Goal: Task Accomplishment & Management: Manage account settings

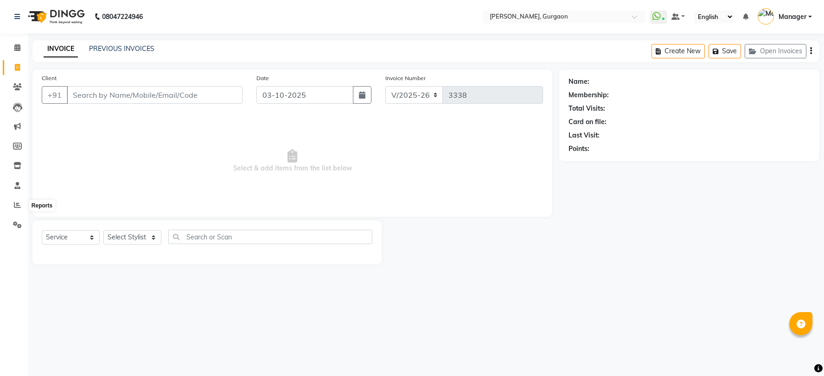
select select "3880"
select select "service"
click at [18, 201] on span at bounding box center [17, 205] width 16 height 11
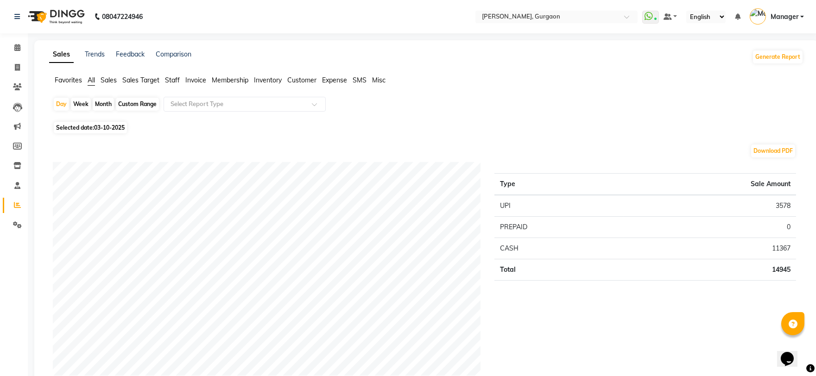
click at [149, 80] on span "Sales Target" at bounding box center [140, 80] width 37 height 8
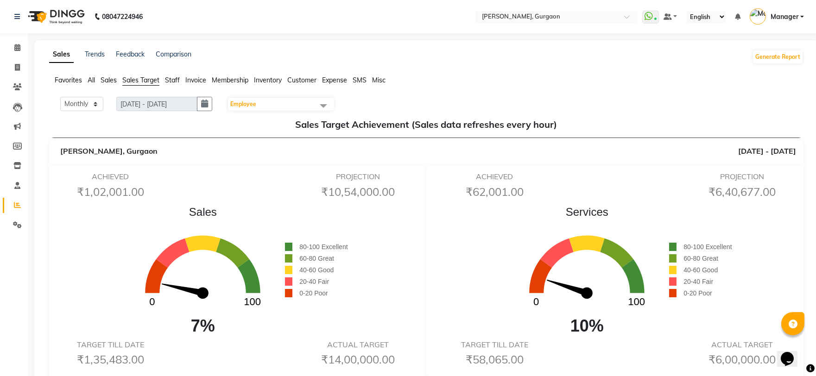
click at [175, 78] on span "Staff" at bounding box center [172, 80] width 15 height 8
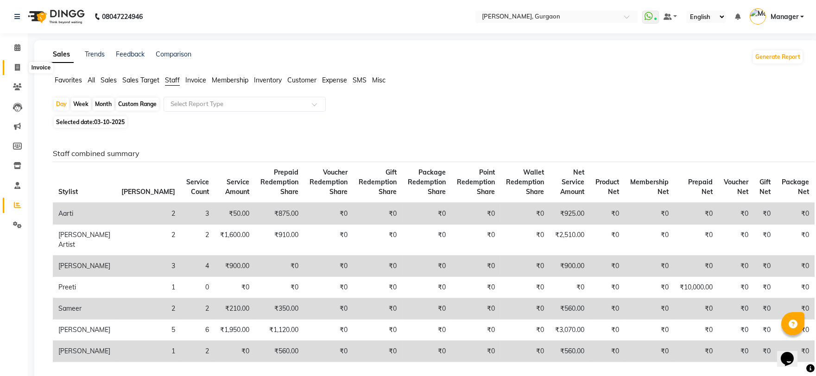
click at [19, 63] on span at bounding box center [17, 68] width 16 height 11
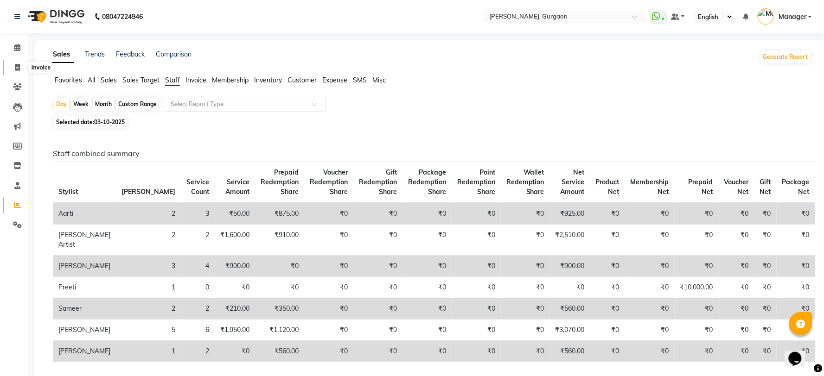
select select "3880"
select select "service"
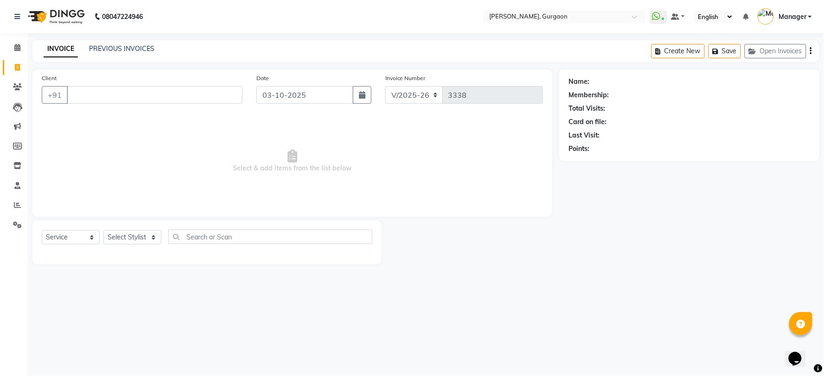
click at [215, 126] on span "Select & add items from the list below" at bounding box center [292, 161] width 501 height 93
drag, startPoint x: 15, startPoint y: 63, endPoint x: 510, endPoint y: 53, distance: 494.7
click at [15, 64] on icon at bounding box center [17, 67] width 5 height 7
click at [72, 98] on input "Client" at bounding box center [155, 95] width 176 height 18
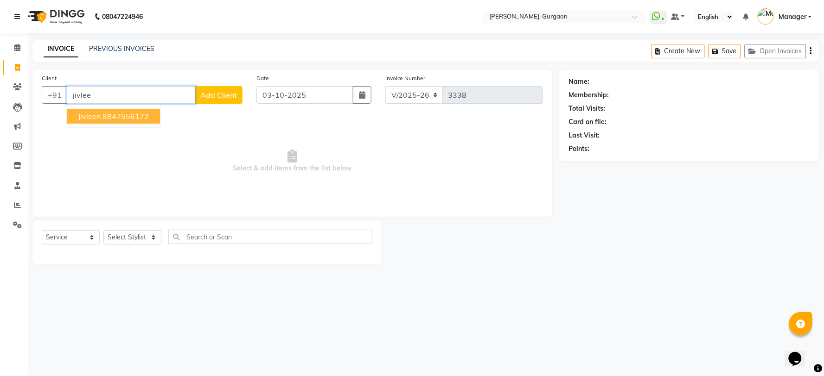
click at [94, 114] on span "Jivleen" at bounding box center [89, 116] width 23 height 9
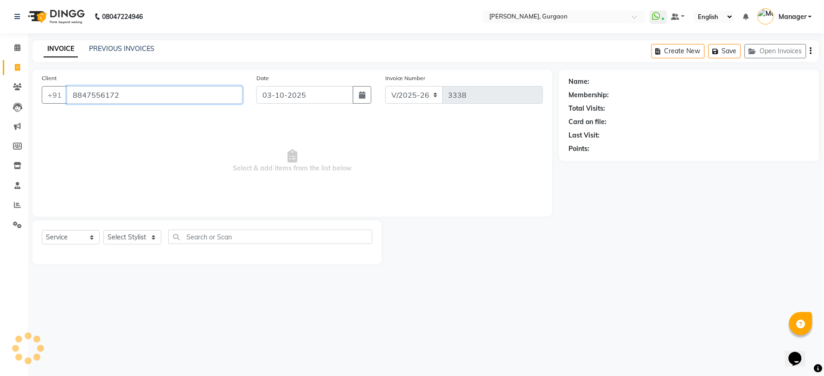
type input "8847556172"
select select "1: Object"
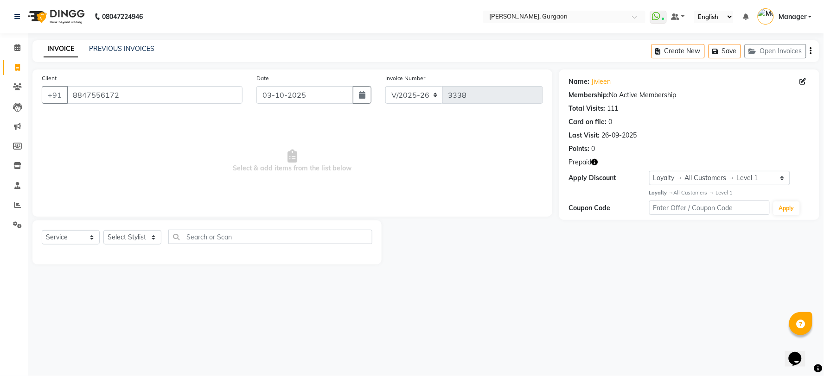
click at [594, 159] on icon "button" at bounding box center [594, 162] width 6 height 6
click at [124, 238] on select "Select Stylist [PERSON_NAME] Nail ARTIST [PERSON_NAME] Makeup Manager [PERSON_N…" at bounding box center [132, 237] width 58 height 14
select select "73208"
click at [103, 231] on select "Select Stylist [PERSON_NAME] Nail ARTIST [PERSON_NAME] Makeup Manager [PERSON_N…" at bounding box center [132, 237] width 58 height 14
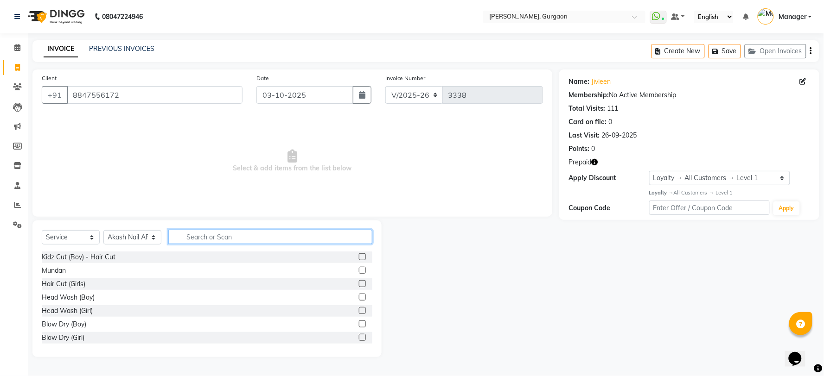
click at [187, 237] on input "text" at bounding box center [270, 237] width 204 height 14
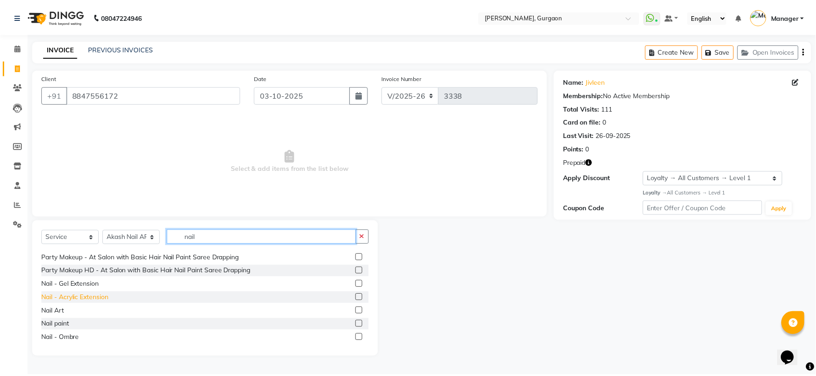
scroll to position [154, 0]
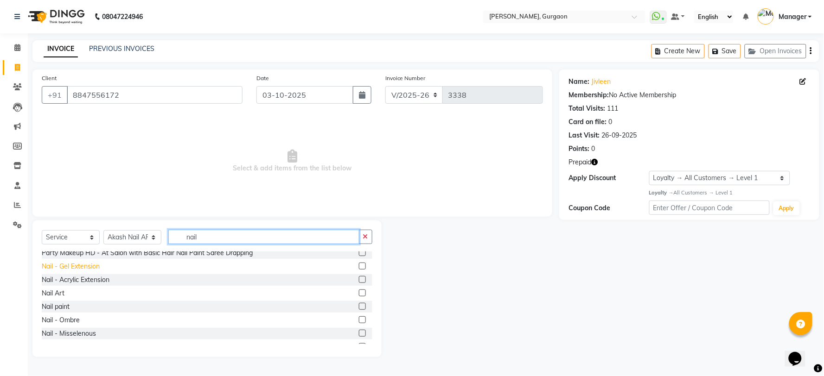
type input "nail"
click at [63, 267] on div "Nail - Gel Extension" at bounding box center [71, 267] width 58 height 10
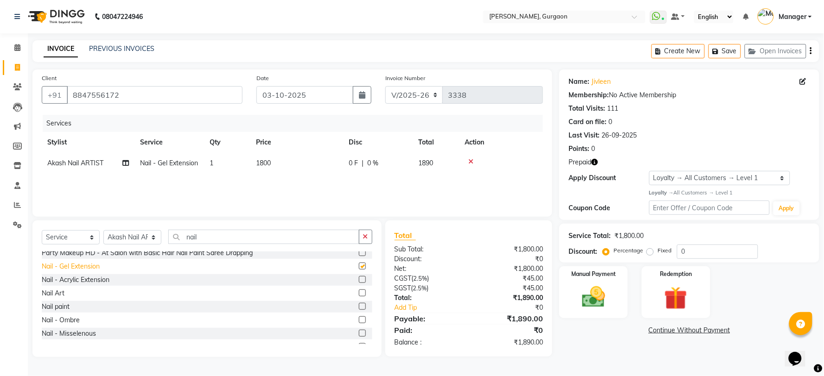
checkbox input "false"
click at [594, 160] on icon "button" at bounding box center [594, 162] width 6 height 6
click at [282, 161] on td "1800" at bounding box center [296, 163] width 93 height 21
select select "73208"
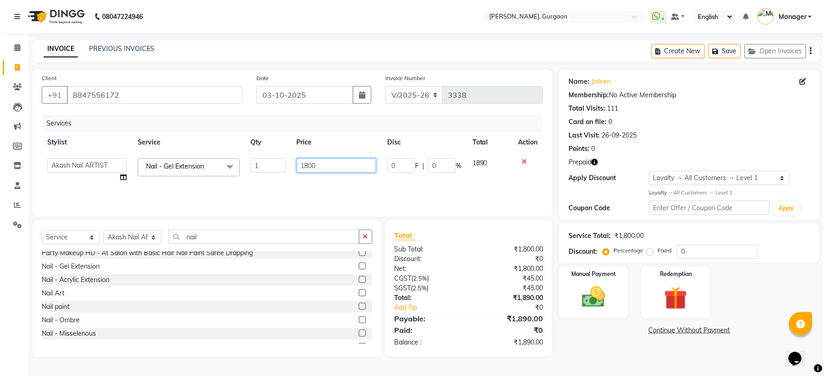
click at [332, 158] on td "1800" at bounding box center [336, 170] width 90 height 35
type input "1"
click at [302, 167] on input "number" at bounding box center [336, 166] width 79 height 14
type input "1100"
click at [546, 341] on div "₹1,890.00" at bounding box center [509, 343] width 81 height 10
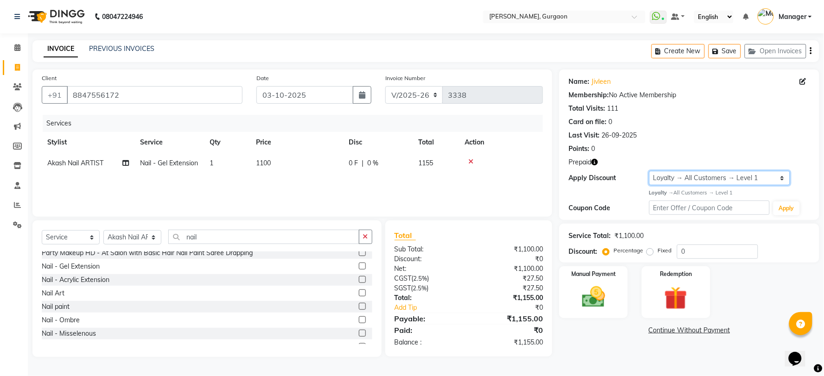
click at [675, 174] on select "Select Loyalty → All Customers → Level 1" at bounding box center [719, 178] width 141 height 14
select select "0:"
click at [649, 171] on select "Select Loyalty → All Customers → Level 1" at bounding box center [719, 178] width 141 height 14
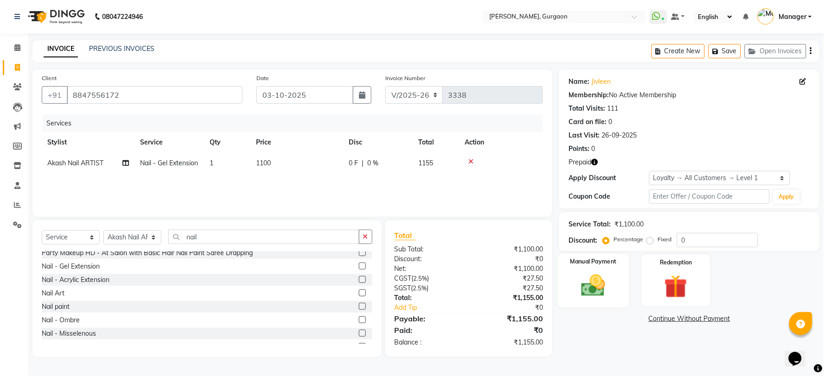
click at [614, 289] on div "Manual Payment" at bounding box center [593, 281] width 71 height 54
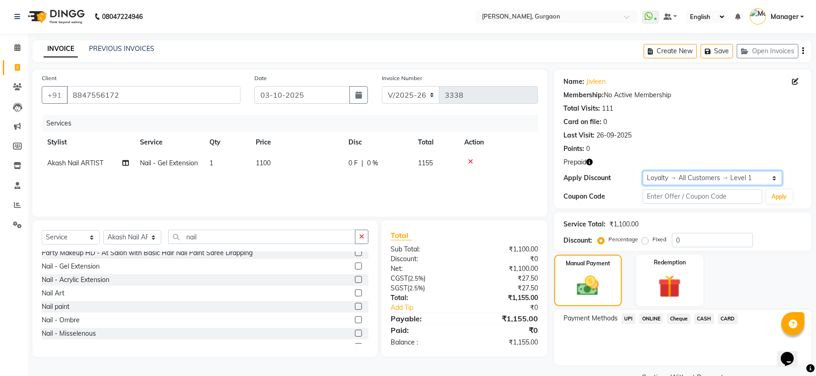
click at [666, 179] on select "Select Loyalty → All Customers → Level 1" at bounding box center [713, 178] width 140 height 14
click at [643, 171] on select "Select Loyalty → All Customers → Level 1" at bounding box center [713, 178] width 140 height 14
click at [588, 161] on icon "button" at bounding box center [589, 162] width 6 height 6
click at [658, 179] on select "Select Loyalty → All Customers → Level 1" at bounding box center [713, 178] width 140 height 14
click at [643, 171] on select "Select Loyalty → All Customers → Level 1" at bounding box center [713, 178] width 140 height 14
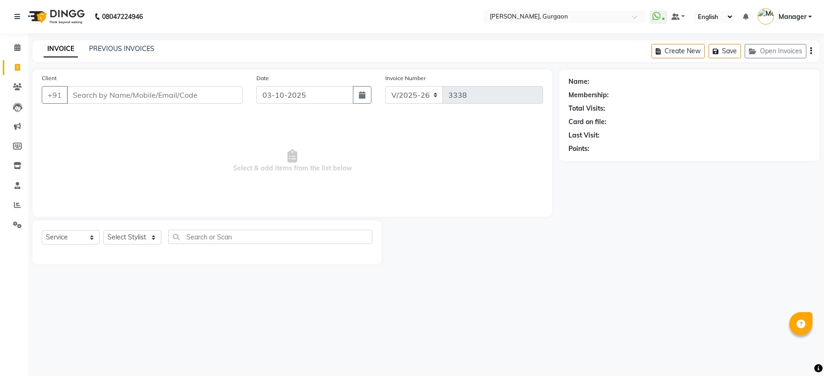
select select "3880"
select select "service"
click at [99, 93] on input "Client" at bounding box center [155, 95] width 176 height 18
click at [94, 96] on input "Client" at bounding box center [155, 95] width 176 height 18
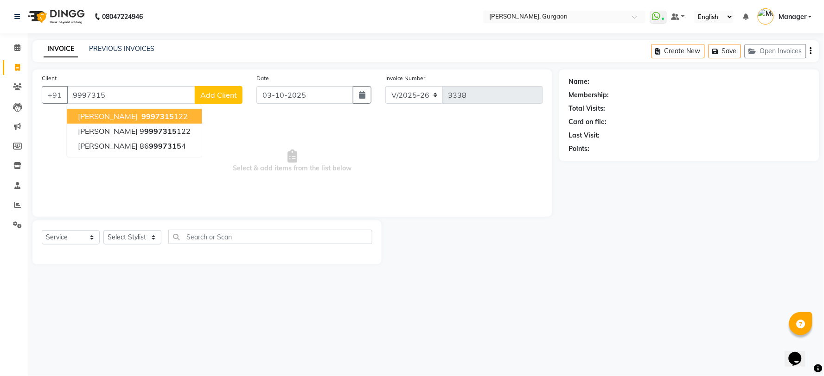
click at [147, 114] on span "9997315" at bounding box center [157, 116] width 32 height 9
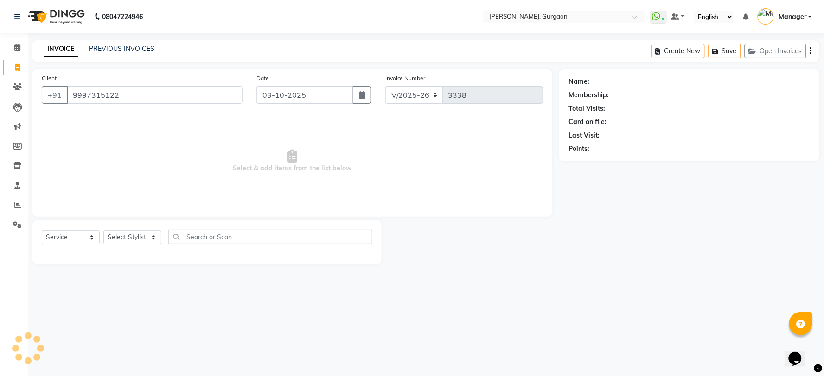
type input "9997315122"
select select "1: Object"
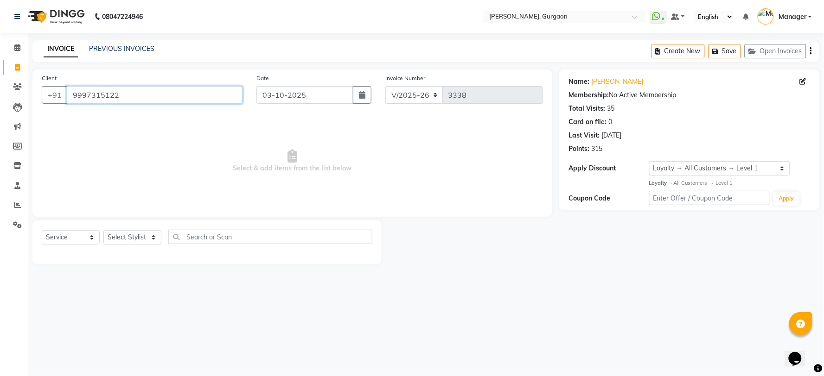
click at [130, 102] on input "9997315122" at bounding box center [155, 95] width 176 height 18
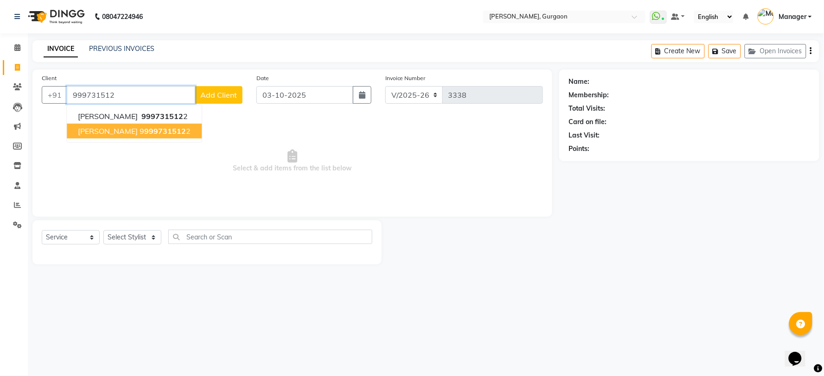
click at [144, 127] on span "999731512" at bounding box center [165, 131] width 42 height 9
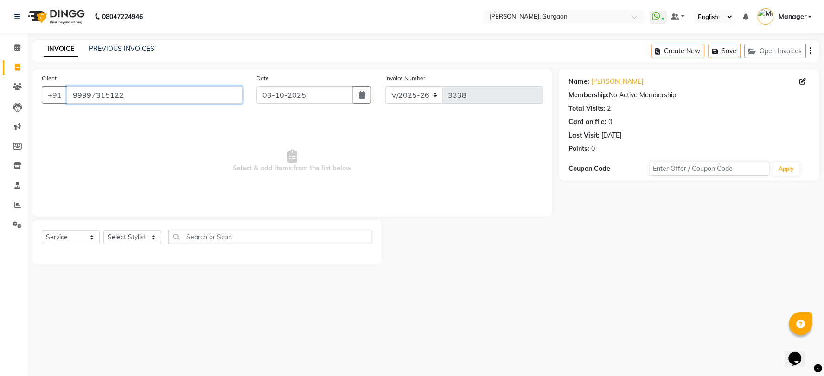
click at [138, 93] on input "99997315122" at bounding box center [155, 95] width 176 height 18
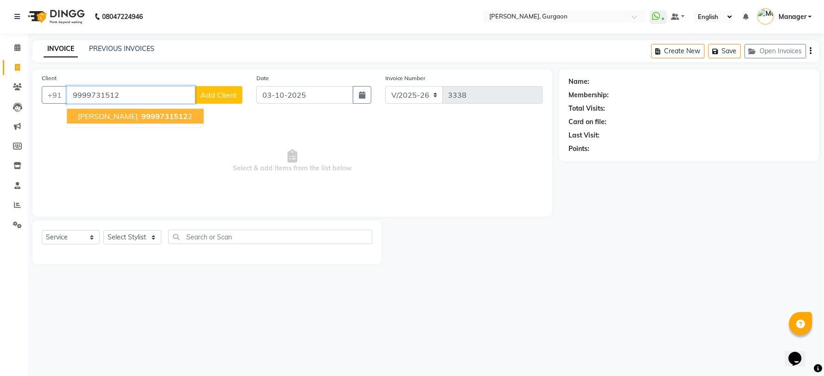
click at [141, 115] on span "9999731512" at bounding box center [164, 116] width 46 height 9
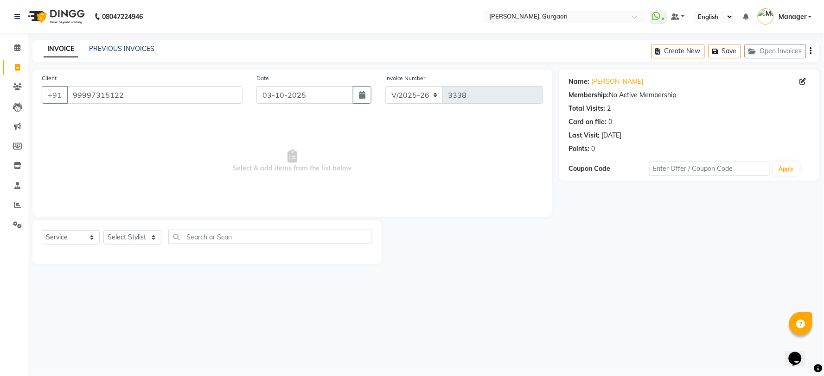
click at [127, 83] on div "Client +91 99997315122" at bounding box center [142, 92] width 215 height 38
click at [127, 90] on input "99997315122" at bounding box center [155, 95] width 176 height 18
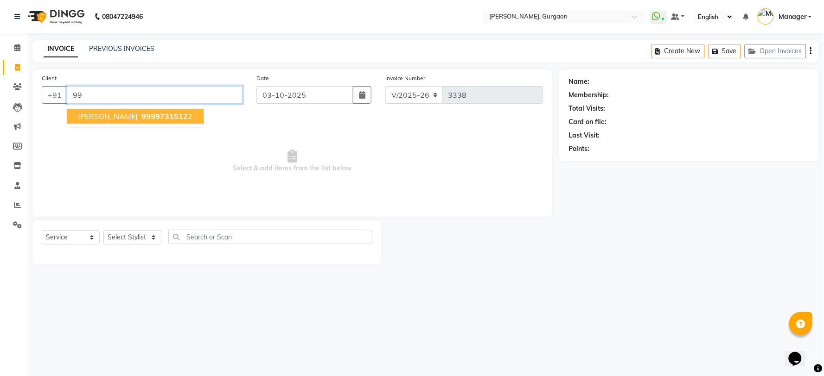
type input "9"
type input "ji"
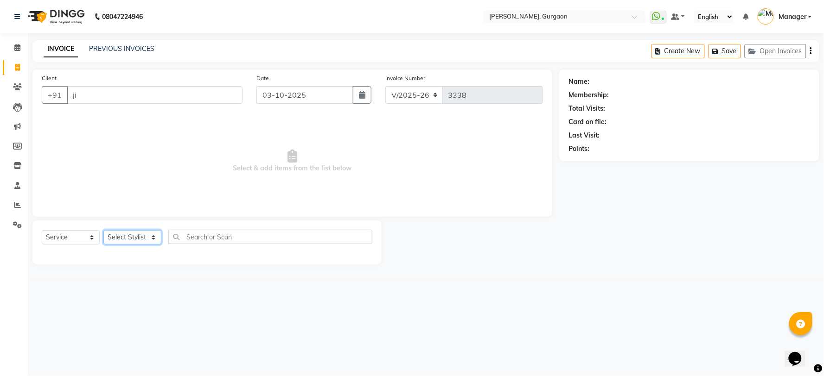
click at [118, 240] on select "Select Stylist [PERSON_NAME] Nail ARTIST [PERSON_NAME] Makeup Manager [PERSON_N…" at bounding box center [132, 237] width 58 height 14
select select "24605"
click at [103, 231] on select "Select Stylist [PERSON_NAME] Nail ARTIST [PERSON_NAME] Makeup Manager [PERSON_N…" at bounding box center [132, 237] width 58 height 14
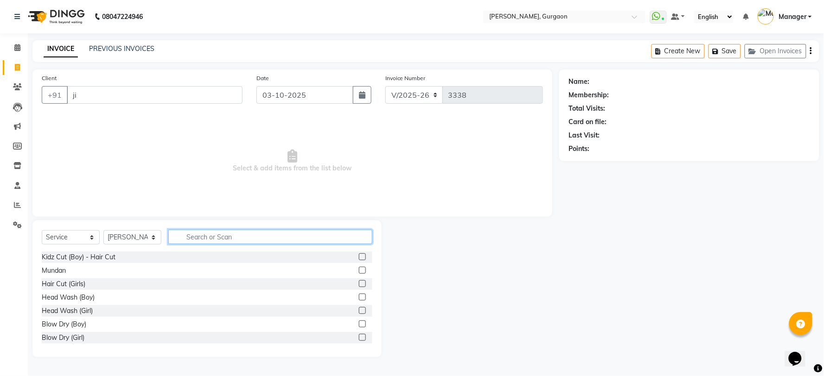
click at [191, 236] on input "text" at bounding box center [270, 237] width 204 height 14
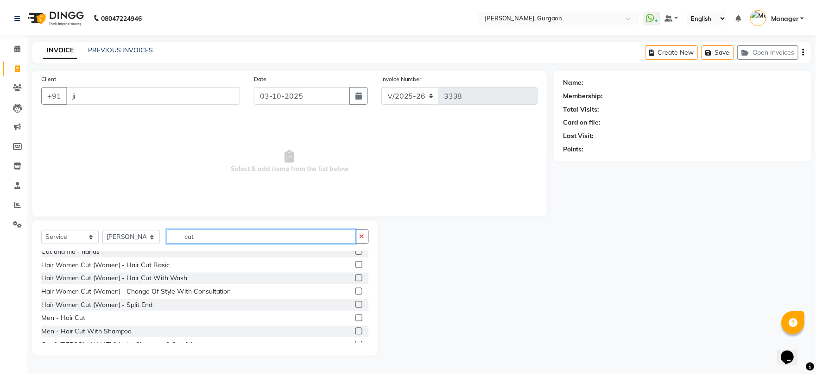
scroll to position [206, 0]
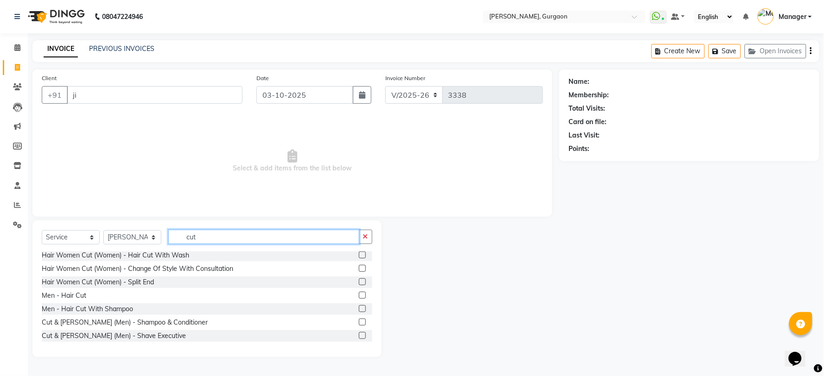
type input "cut"
click at [89, 293] on div "Men - Hair Cut" at bounding box center [207, 296] width 330 height 12
click at [81, 297] on div "Men - Hair Cut" at bounding box center [64, 296] width 44 height 10
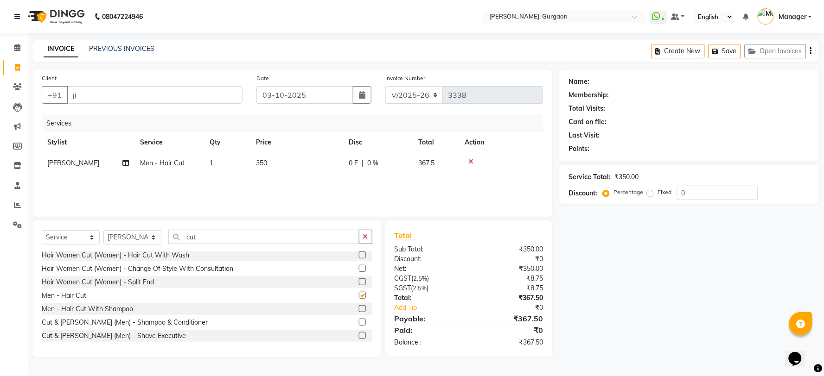
checkbox input "false"
click at [205, 94] on input "ji" at bounding box center [155, 95] width 176 height 18
type input "j"
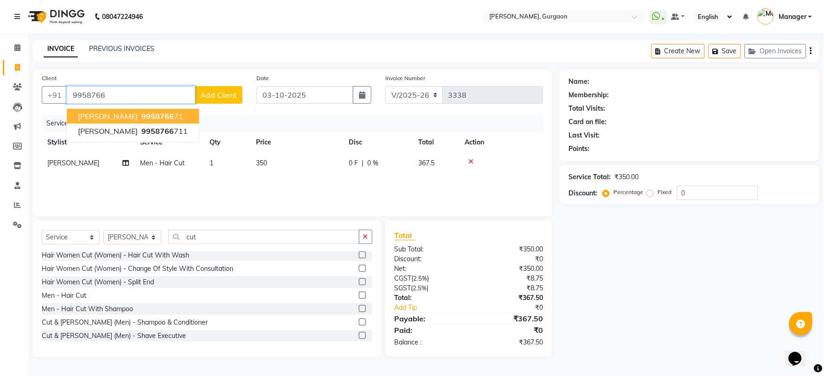
click at [141, 113] on span "9958766" at bounding box center [157, 116] width 32 height 9
type input "995876671"
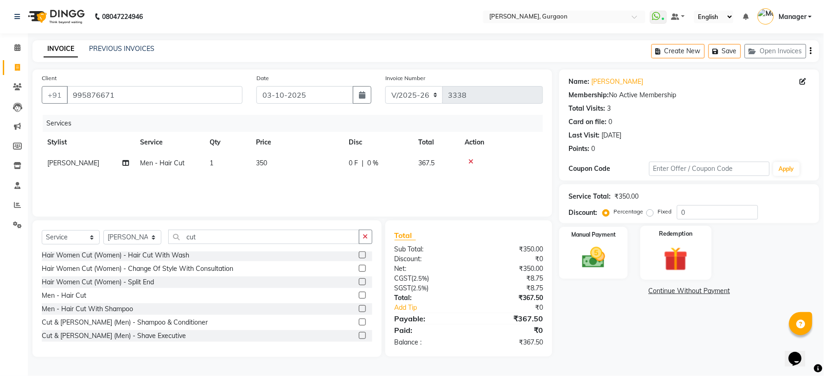
click at [676, 258] on img at bounding box center [675, 259] width 39 height 30
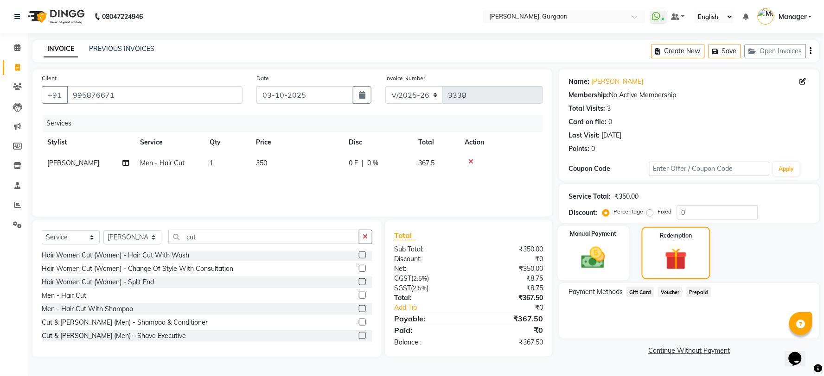
click at [590, 266] on img at bounding box center [593, 258] width 39 height 28
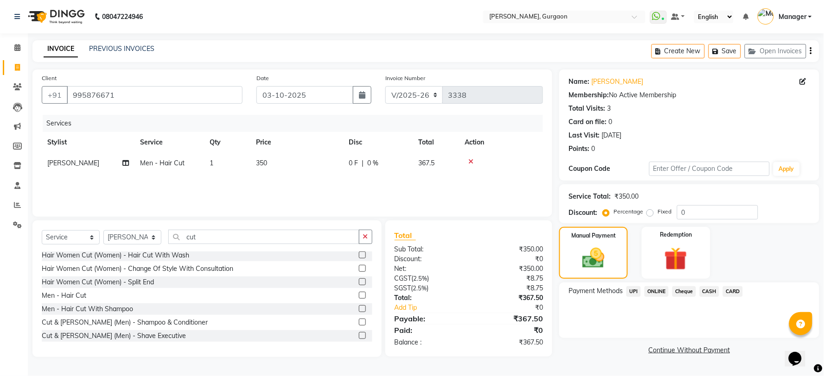
click at [729, 292] on span "CARD" at bounding box center [733, 291] width 20 height 11
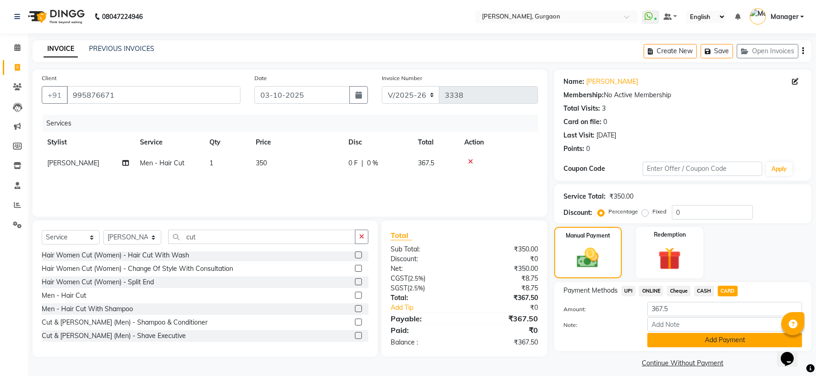
click at [727, 340] on button "Add Payment" at bounding box center [725, 340] width 155 height 14
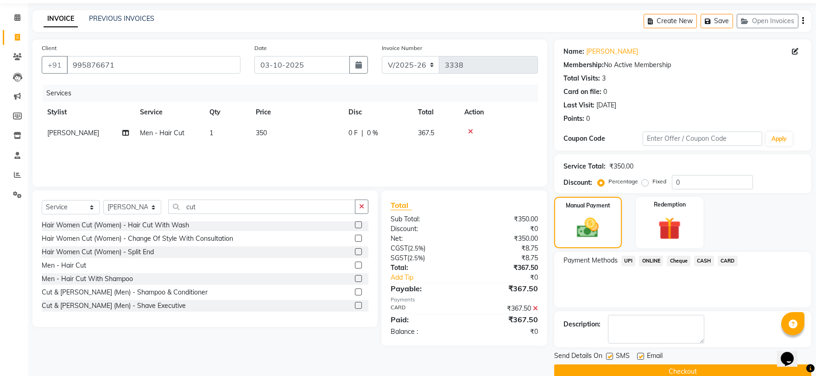
scroll to position [47, 0]
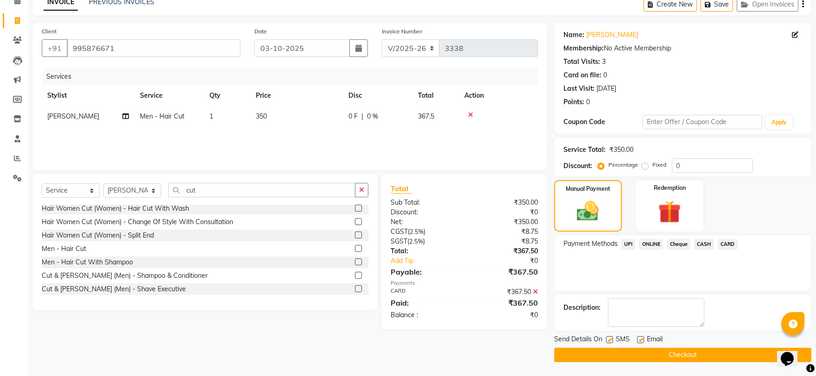
click at [662, 353] on button "Checkout" at bounding box center [682, 355] width 257 height 14
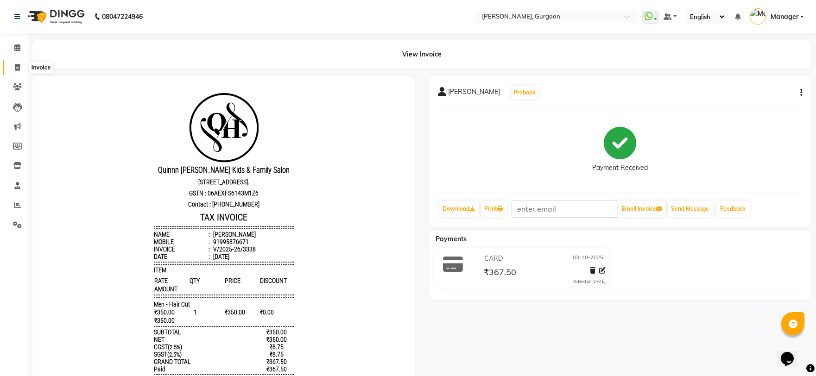
click at [19, 67] on icon at bounding box center [17, 67] width 5 height 7
select select "service"
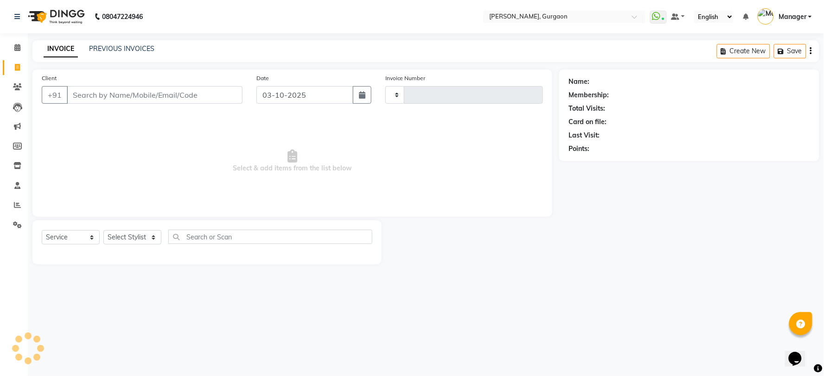
type input "3339"
select select "3880"
click at [76, 94] on input "Client" at bounding box center [155, 95] width 176 height 18
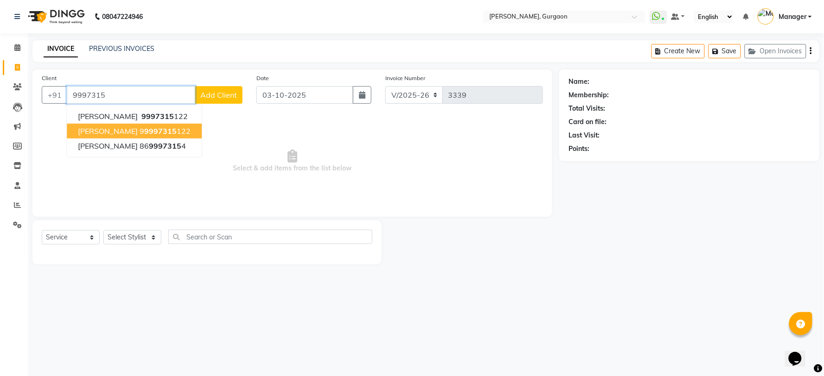
click at [144, 128] on span "9997315" at bounding box center [160, 131] width 32 height 9
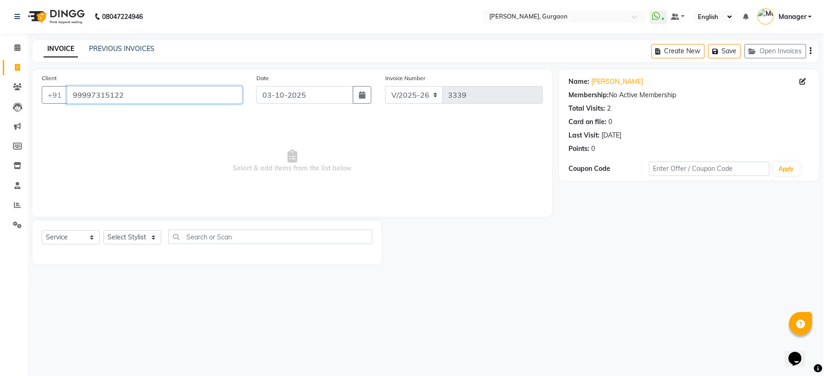
click at [131, 96] on input "99997315122" at bounding box center [155, 95] width 176 height 18
click at [141, 113] on span "9999731512" at bounding box center [164, 116] width 46 height 9
click at [144, 98] on input "99997315122" at bounding box center [155, 95] width 176 height 18
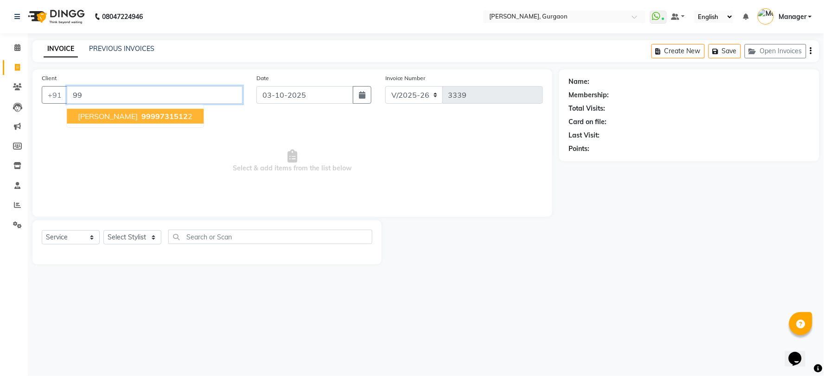
type input "9"
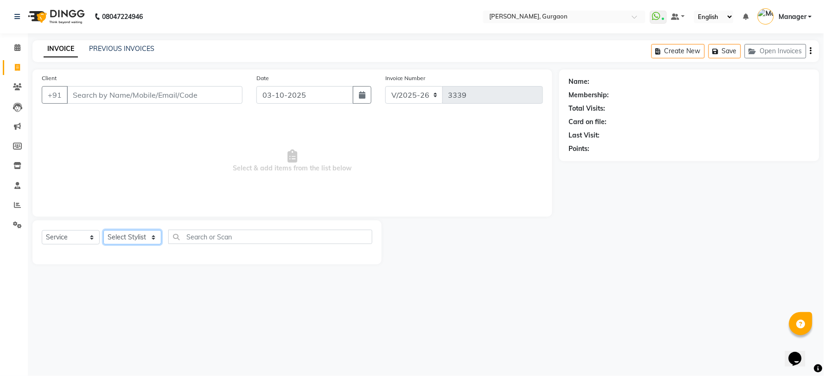
click at [121, 237] on select "Select Stylist [PERSON_NAME] Nail ARTIST [PERSON_NAME] Makeup Manager [PERSON_N…" at bounding box center [132, 237] width 58 height 14
select select "25791"
click at [103, 231] on select "Select Stylist [PERSON_NAME] Nail ARTIST [PERSON_NAME] Makeup Manager [PERSON_N…" at bounding box center [132, 237] width 58 height 14
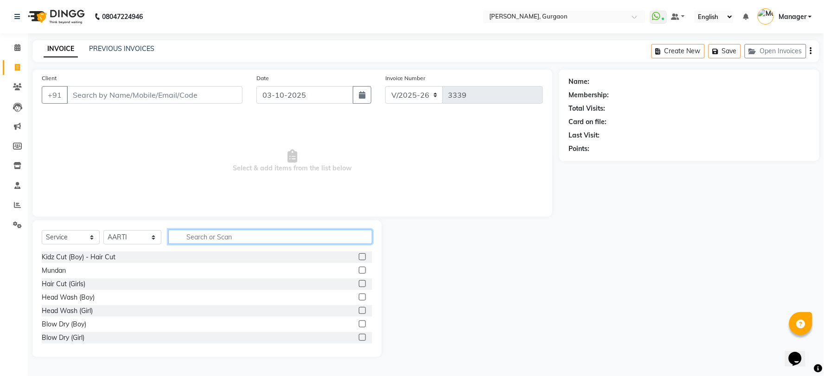
click at [204, 236] on input "text" at bounding box center [270, 237] width 204 height 14
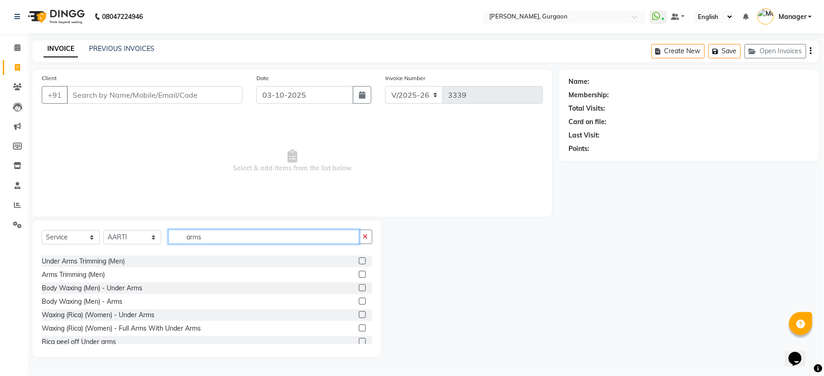
scroll to position [176, 0]
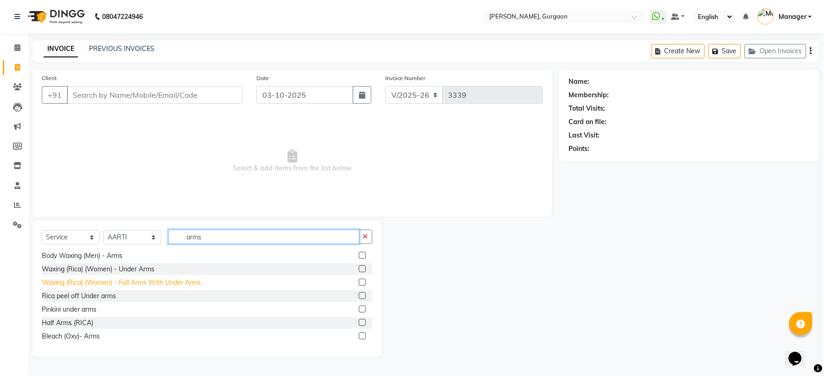
type input "arms"
click at [149, 286] on div "Waxing (Rica) (Women) - Full Arms With Under Arms" at bounding box center [121, 283] width 159 height 10
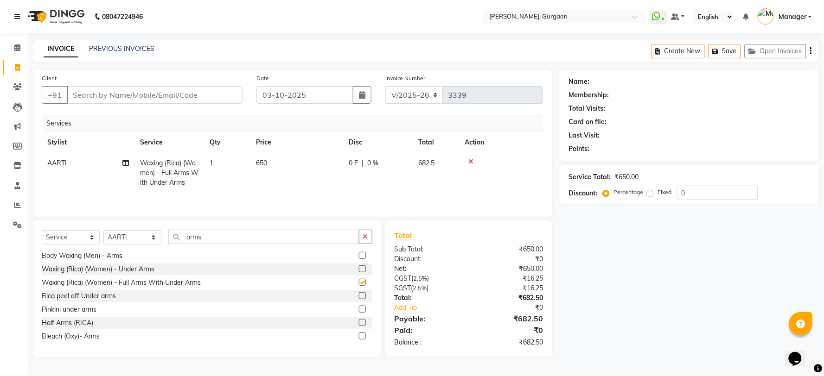
checkbox input "false"
click at [220, 239] on input "arms" at bounding box center [263, 237] width 191 height 14
type input "a"
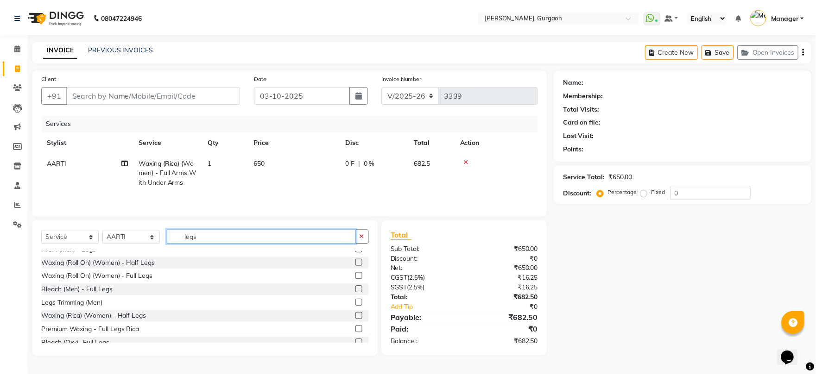
scroll to position [82, 0]
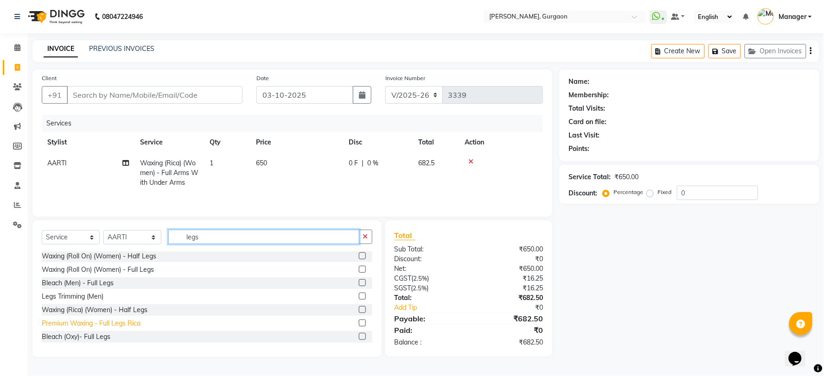
type input "legs"
click at [118, 324] on div "Premium Waxing - Full Legs Rica" at bounding box center [91, 324] width 99 height 10
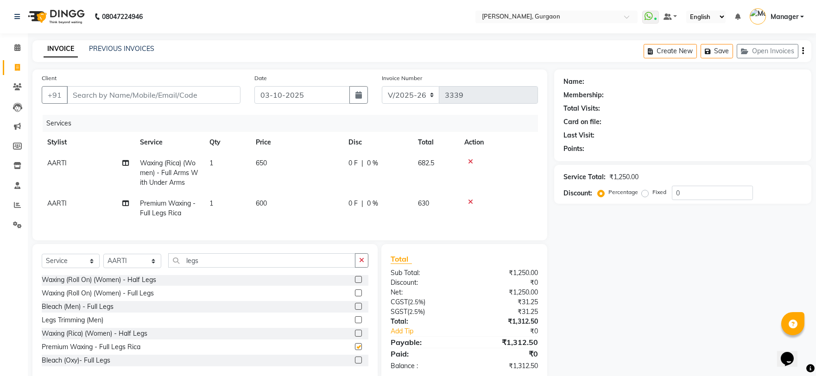
checkbox input "false"
click at [226, 268] on input "legs" at bounding box center [261, 261] width 187 height 14
type input "l"
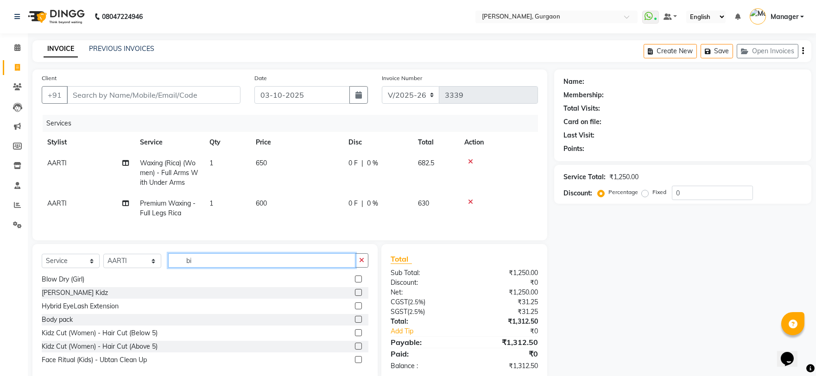
scroll to position [0, 0]
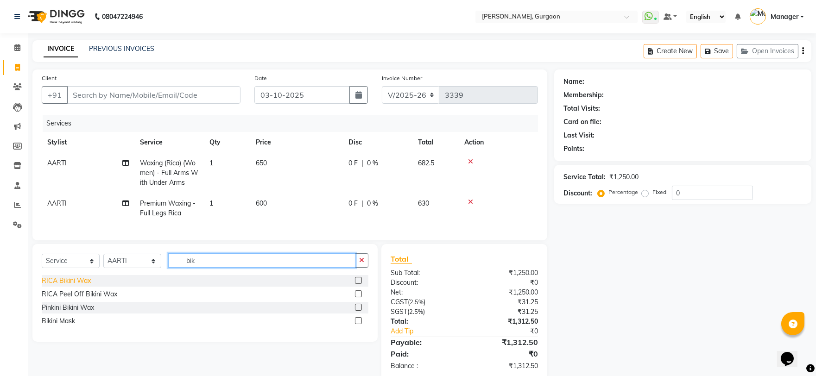
type input "bik"
click at [73, 286] on div "RICA Bikini Wax" at bounding box center [66, 281] width 49 height 10
checkbox input "false"
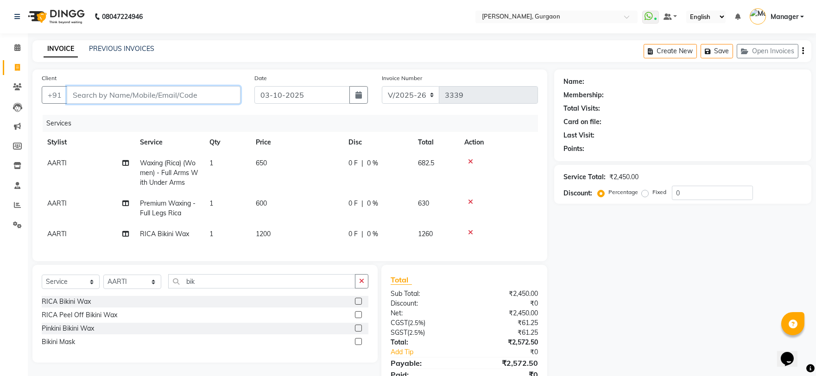
click at [79, 95] on input "Client" at bounding box center [154, 95] width 174 height 18
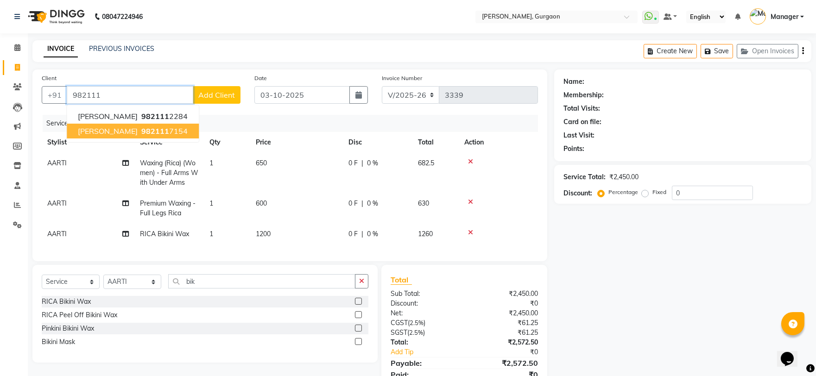
click at [84, 132] on span "dIVYANI" at bounding box center [108, 131] width 60 height 9
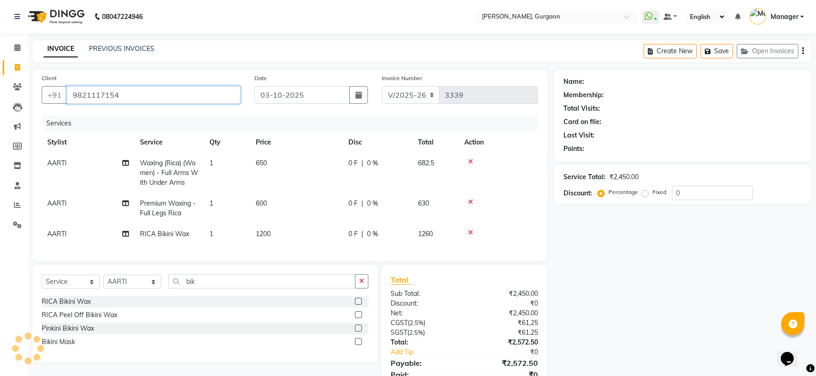
type input "9821117154"
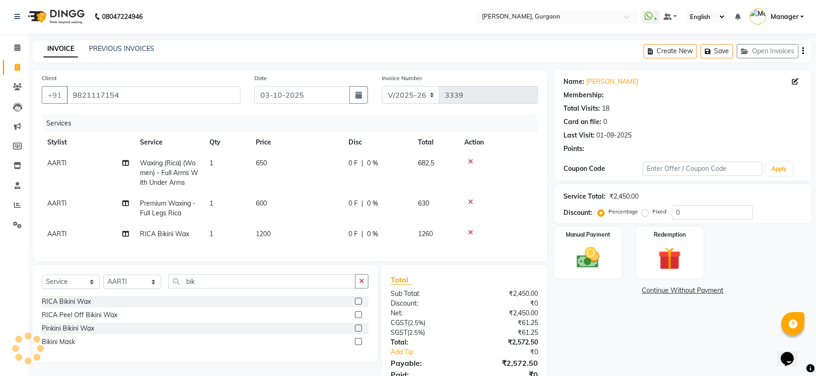
select select "2: Object"
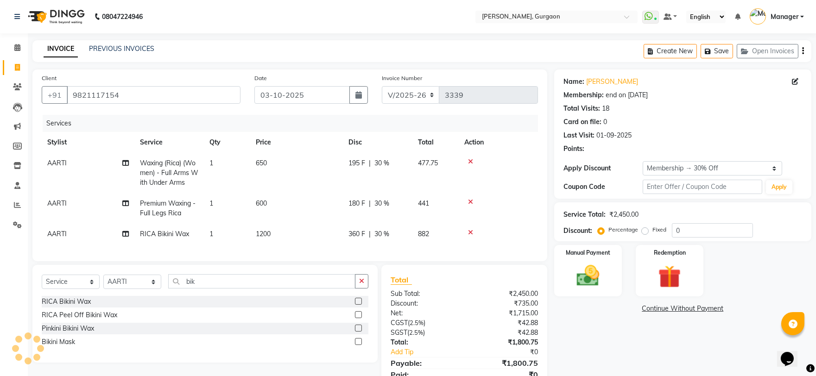
type input "30"
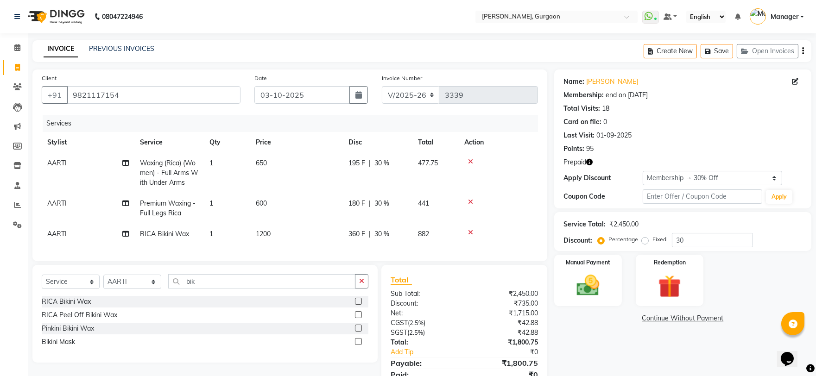
click at [591, 163] on icon "button" at bounding box center [589, 162] width 6 height 6
click at [399, 94] on select "R/2025-26 V/2025 V/2025-26" at bounding box center [411, 95] width 58 height 18
select select "5073"
click at [382, 86] on select "R/2025-26 V/2025 V/2025-26" at bounding box center [411, 95] width 58 height 18
type input "1798"
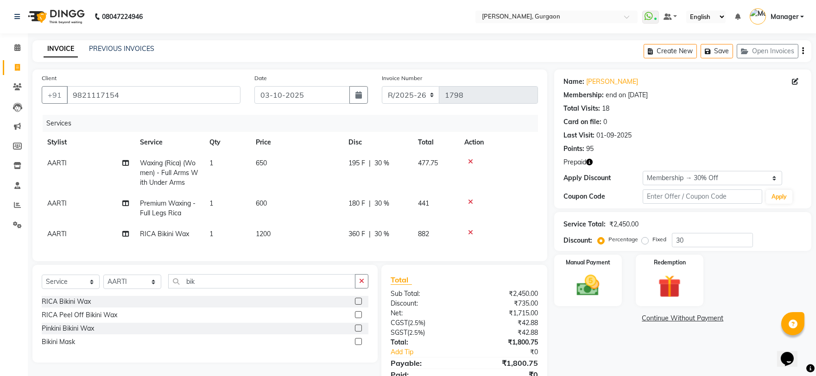
click at [591, 161] on icon "button" at bounding box center [589, 162] width 6 height 6
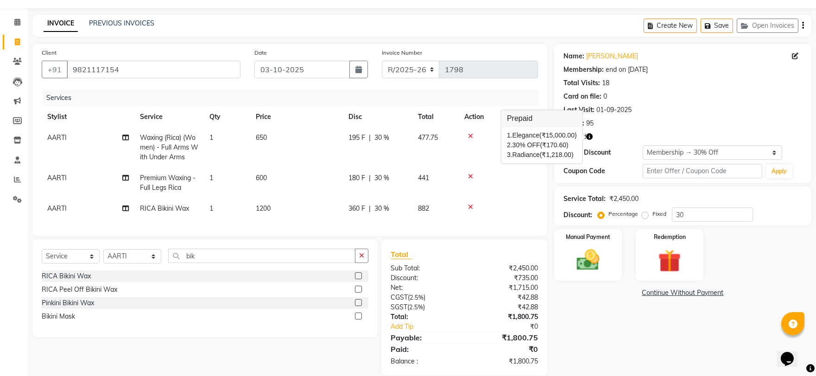
scroll to position [47, 0]
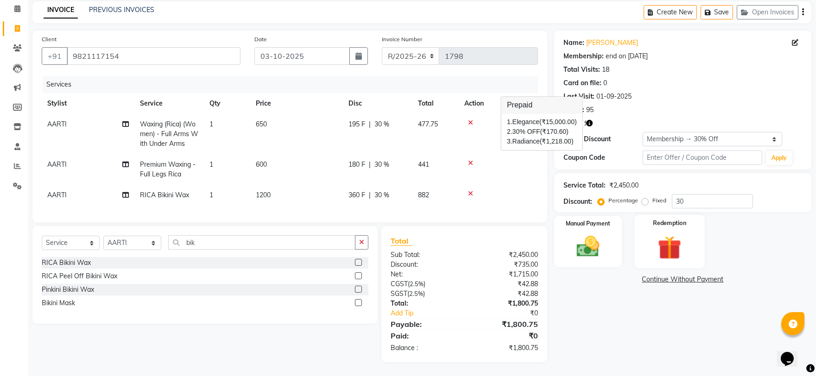
click at [668, 235] on img at bounding box center [670, 247] width 38 height 29
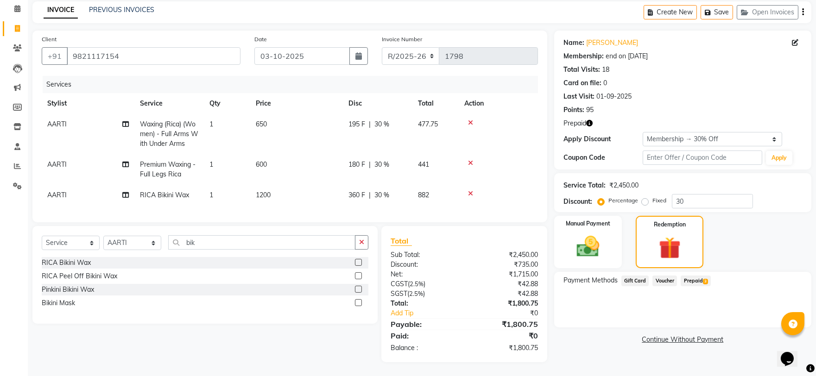
click at [689, 276] on span "Prepaid 3" at bounding box center [696, 281] width 30 height 11
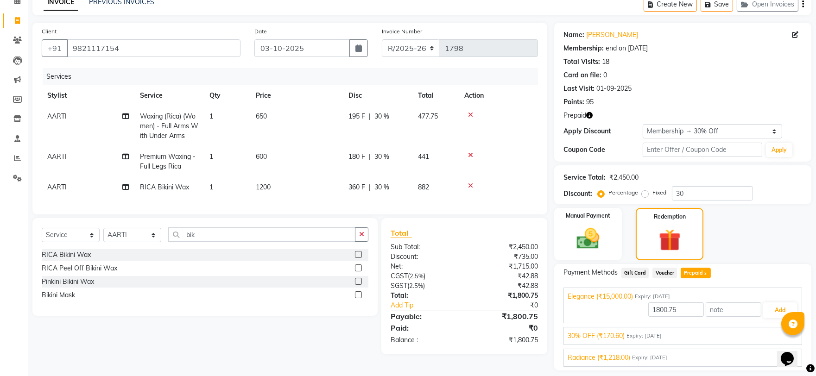
click at [612, 295] on span "Elegance (₹15,000.00)" at bounding box center [600, 297] width 65 height 10
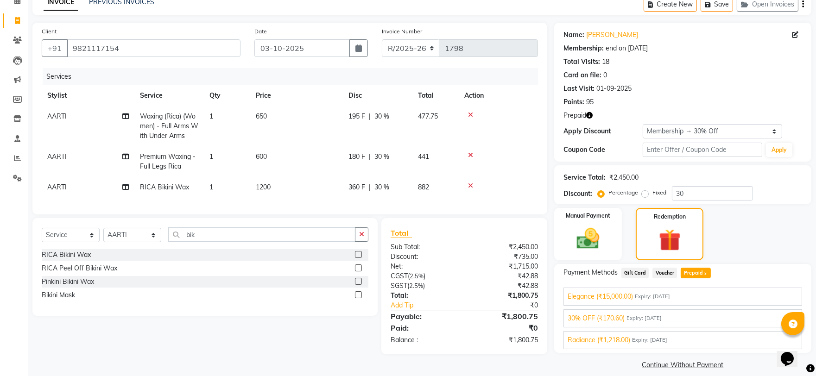
click at [614, 298] on span "Elegance (₹15,000.00)" at bounding box center [600, 297] width 65 height 10
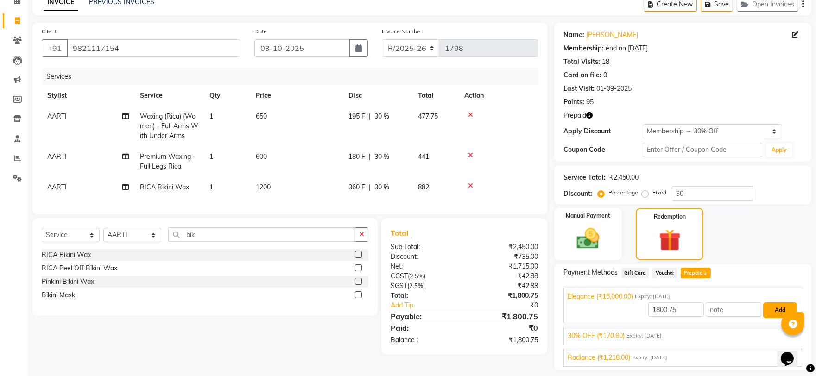
click at [784, 314] on button "Add" at bounding box center [780, 311] width 34 height 16
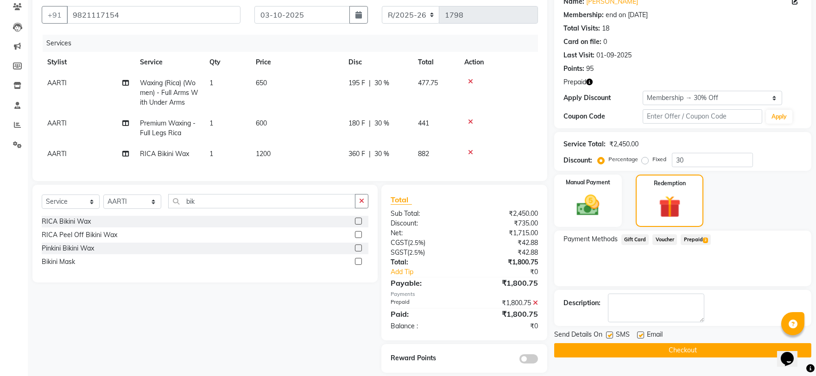
scroll to position [98, 0]
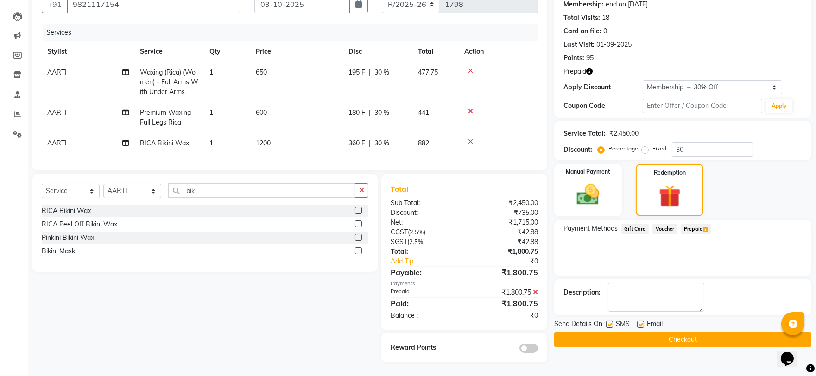
click at [590, 68] on icon "button" at bounding box center [589, 71] width 6 height 6
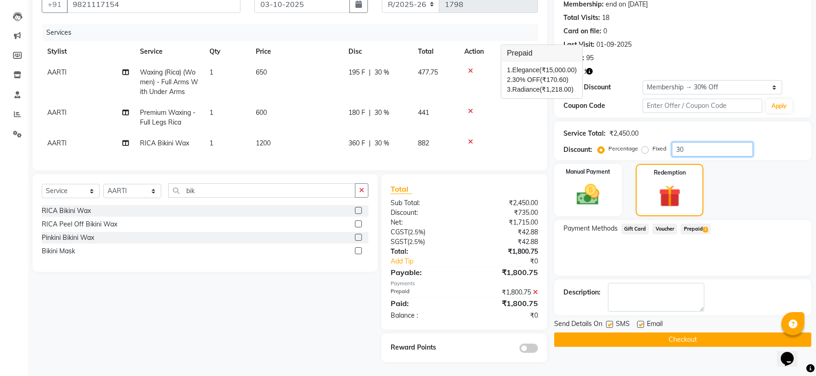
click at [694, 144] on input "30" at bounding box center [712, 149] width 81 height 14
type input "3"
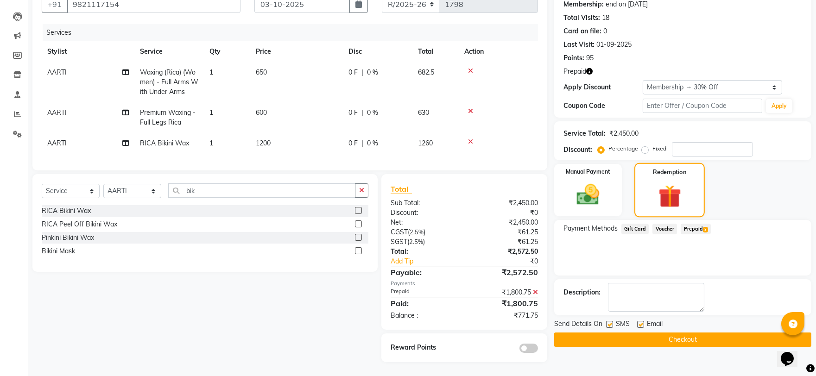
click at [691, 178] on div "Redemption" at bounding box center [670, 190] width 70 height 54
click at [691, 224] on span "Prepaid 3" at bounding box center [696, 229] width 30 height 11
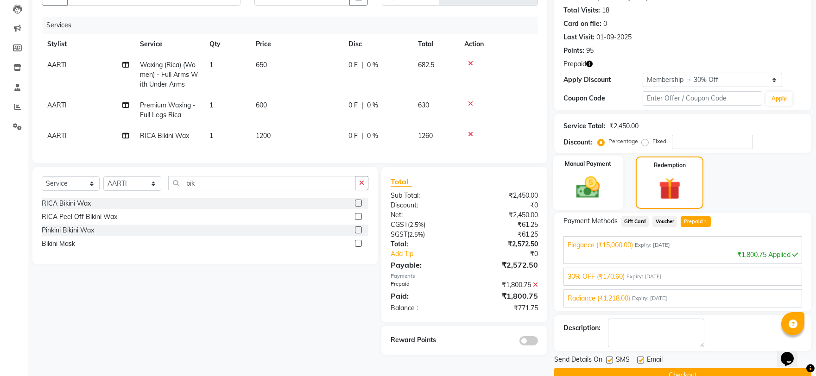
click at [573, 184] on img at bounding box center [588, 187] width 38 height 27
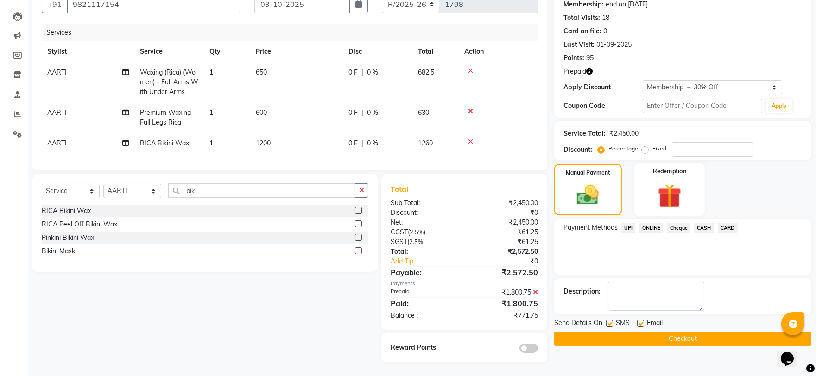
click at [683, 186] on img at bounding box center [670, 195] width 38 height 29
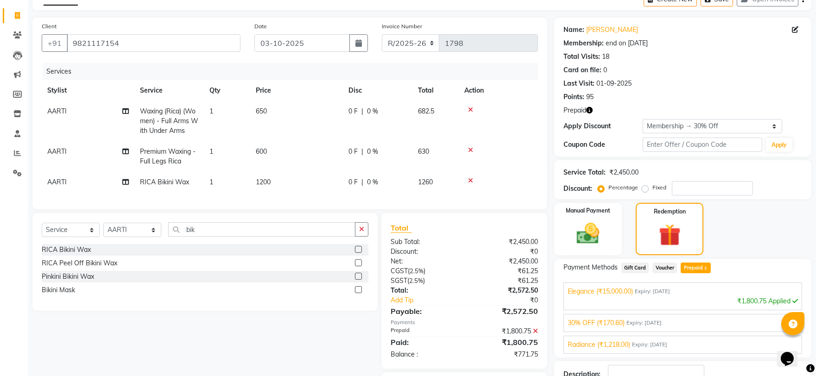
scroll to position [0, 0]
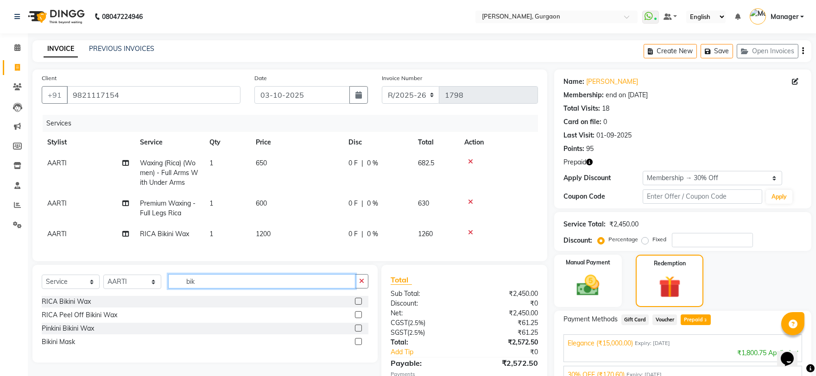
click at [214, 289] on input "bik" at bounding box center [261, 281] width 187 height 14
type input "b"
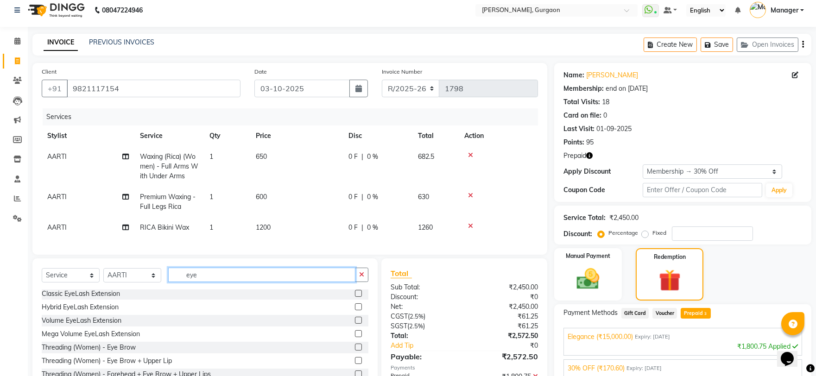
scroll to position [51, 0]
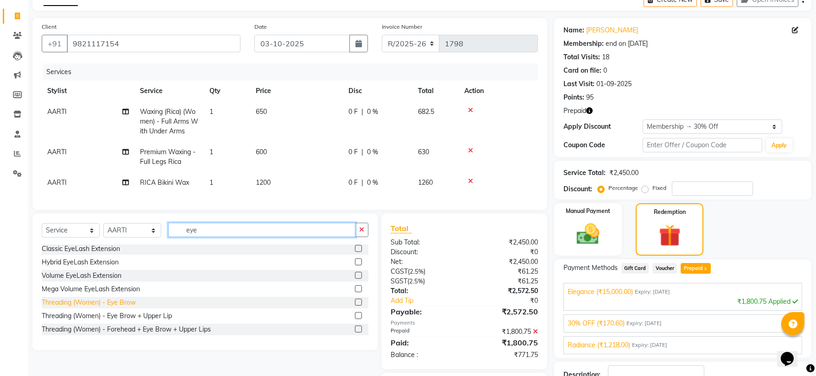
type input "eye"
click at [101, 308] on div "Threading (Women) - Eye Brow" at bounding box center [89, 303] width 94 height 10
checkbox input "false"
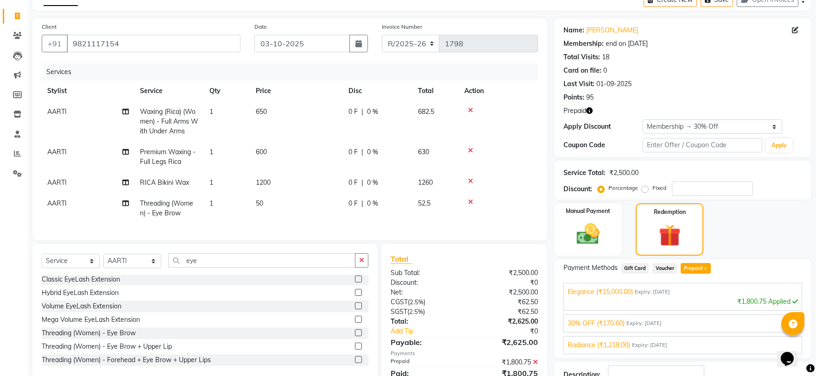
click at [279, 210] on td "50" at bounding box center [296, 208] width 93 height 31
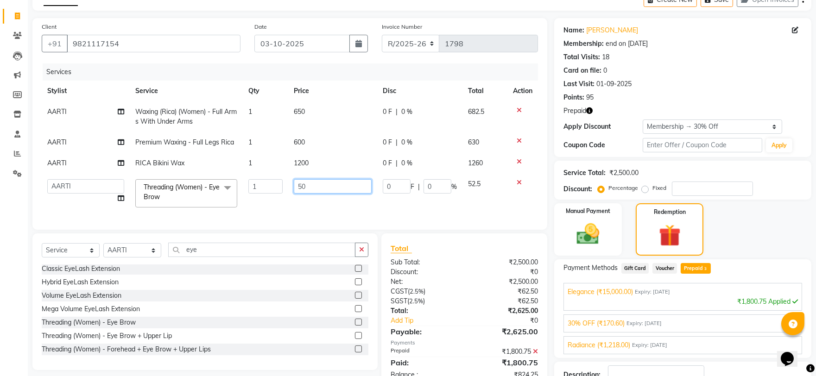
click at [332, 191] on input "50" at bounding box center [333, 186] width 78 height 14
type input "5"
type input "100"
click at [780, 211] on div "Manual Payment Redemption" at bounding box center [682, 229] width 271 height 52
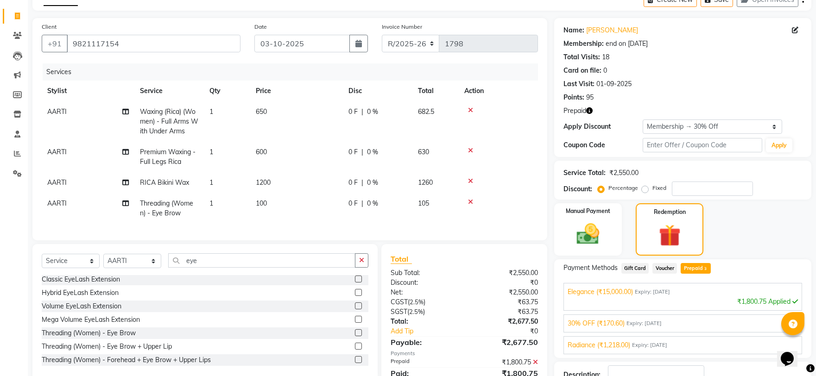
drag, startPoint x: 744, startPoint y: 134, endPoint x: 462, endPoint y: 317, distance: 336.4
click at [744, 135] on div "Name: Divyani Membership: end on 06-07-2026 Total Visits: 18 Card on file: 0 La…" at bounding box center [682, 87] width 257 height 139
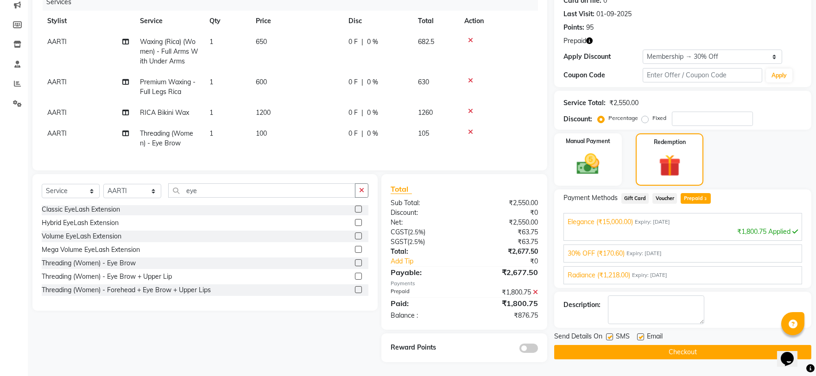
scroll to position [129, 0]
click at [664, 345] on button "Checkout" at bounding box center [682, 352] width 257 height 14
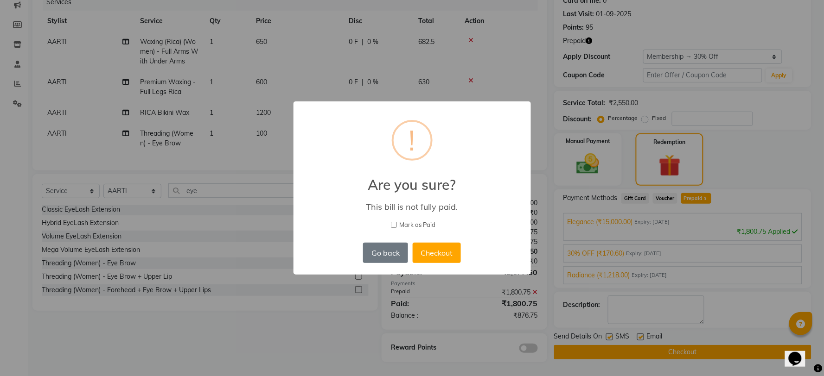
click at [733, 154] on div "× ! Are you sure? This bill is not fully paid. Mark as Paid Go back No Checkout" at bounding box center [412, 188] width 824 height 376
click at [383, 248] on button "Go back" at bounding box center [385, 253] width 44 height 20
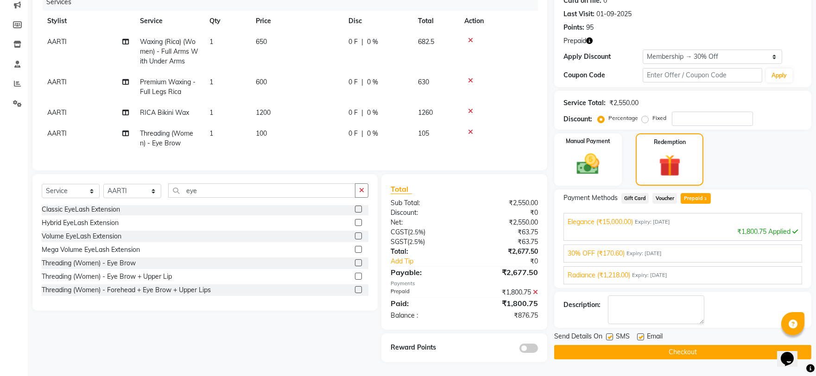
click at [535, 294] on icon at bounding box center [535, 292] width 5 height 6
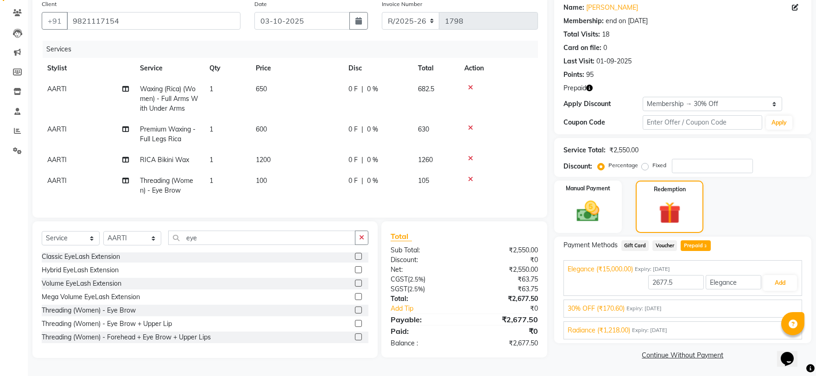
scroll to position [77, 0]
click at [700, 243] on span "Prepaid 3" at bounding box center [696, 246] width 30 height 11
click at [582, 198] on img at bounding box center [588, 211] width 38 height 27
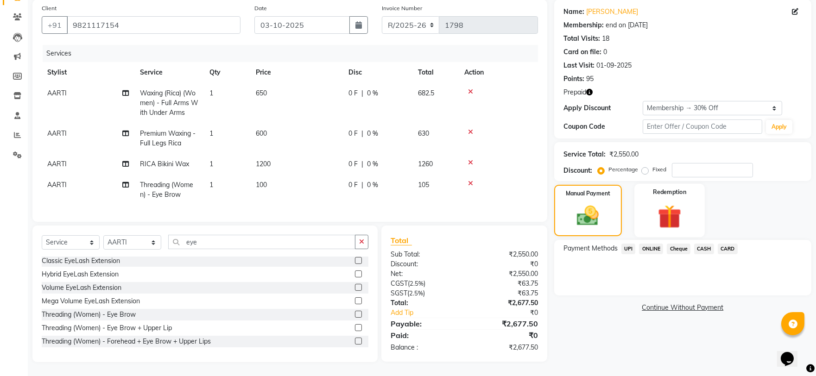
click at [666, 202] on img at bounding box center [670, 216] width 38 height 29
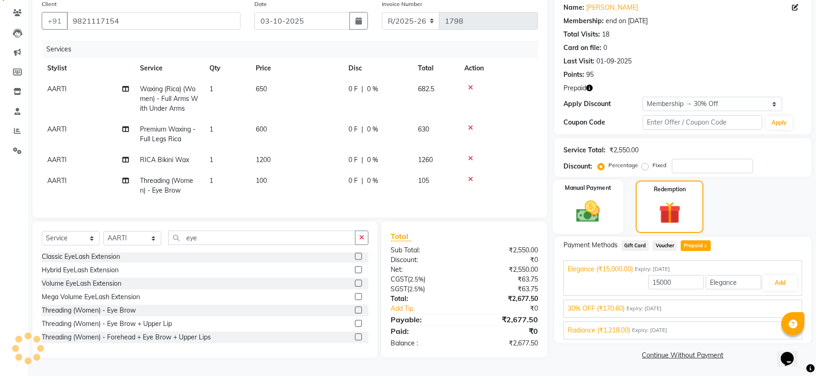
click at [583, 200] on img at bounding box center [588, 211] width 38 height 27
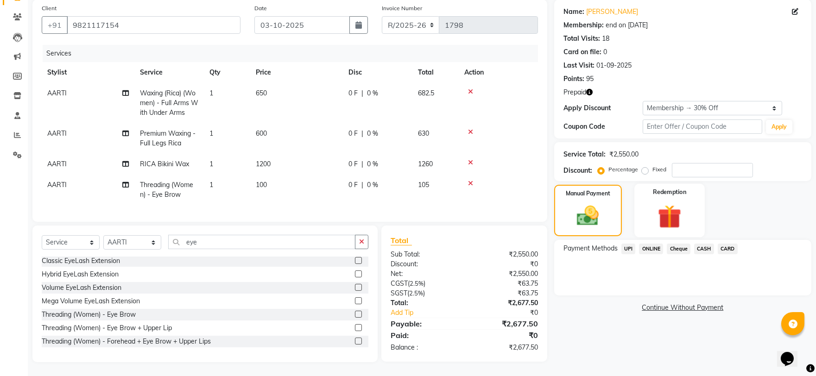
click at [677, 205] on img at bounding box center [670, 216] width 38 height 29
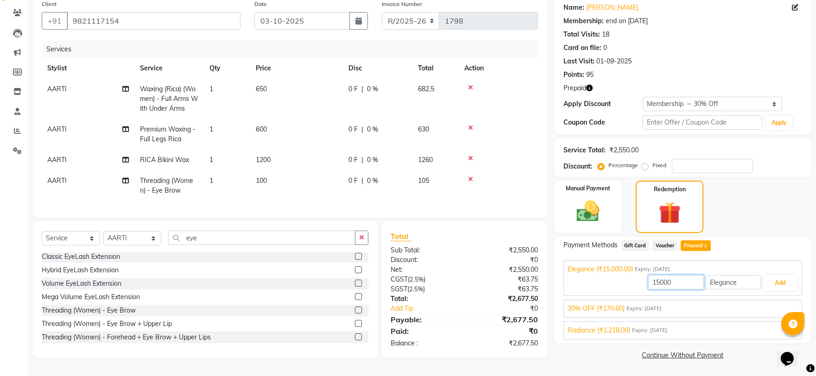
click at [682, 280] on input "15000" at bounding box center [676, 282] width 56 height 14
click at [581, 215] on img at bounding box center [588, 211] width 38 height 27
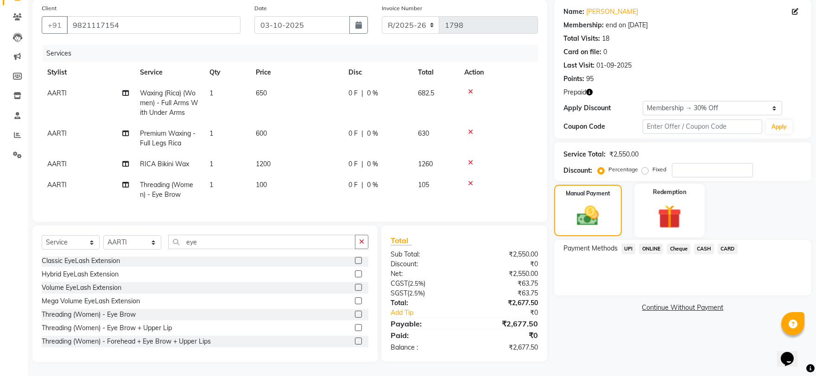
click at [667, 216] on img at bounding box center [670, 216] width 38 height 29
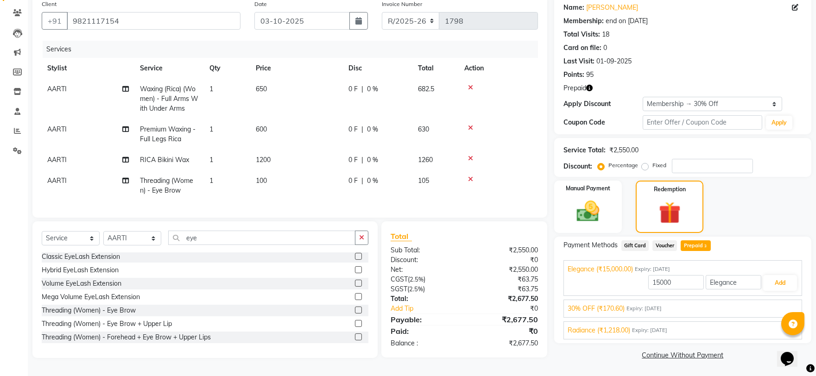
click at [686, 242] on span "Prepaid 3" at bounding box center [696, 246] width 30 height 11
type input "2677.5"
click at [782, 279] on button "Add" at bounding box center [780, 283] width 34 height 16
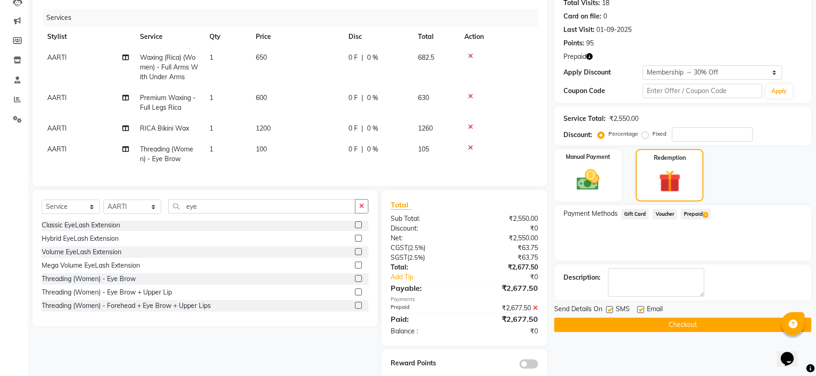
scroll to position [129, 0]
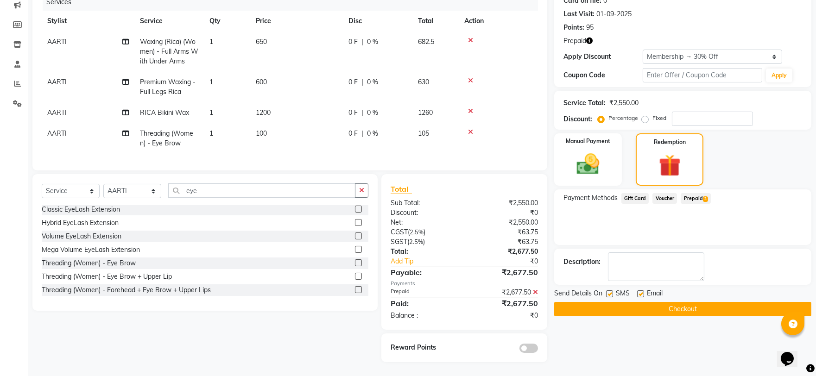
click at [668, 302] on button "Checkout" at bounding box center [682, 309] width 257 height 14
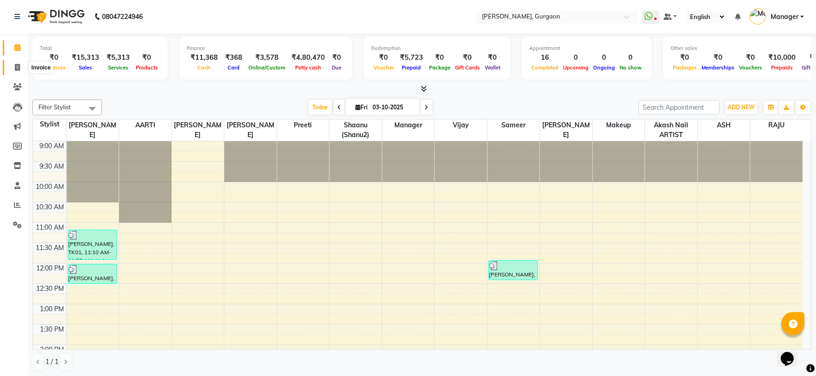
click at [16, 66] on icon at bounding box center [17, 67] width 5 height 7
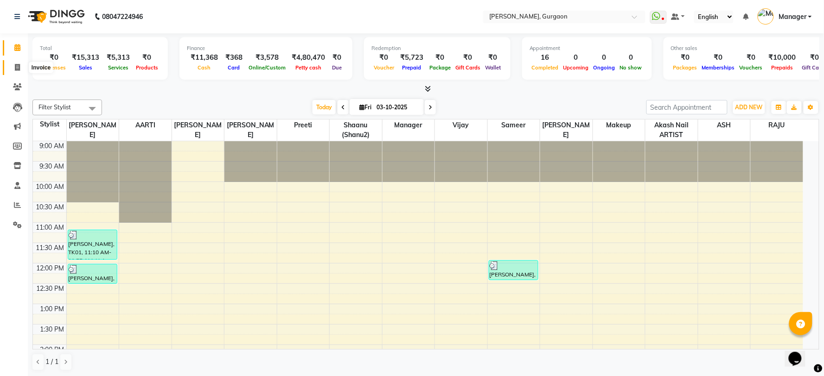
select select "service"
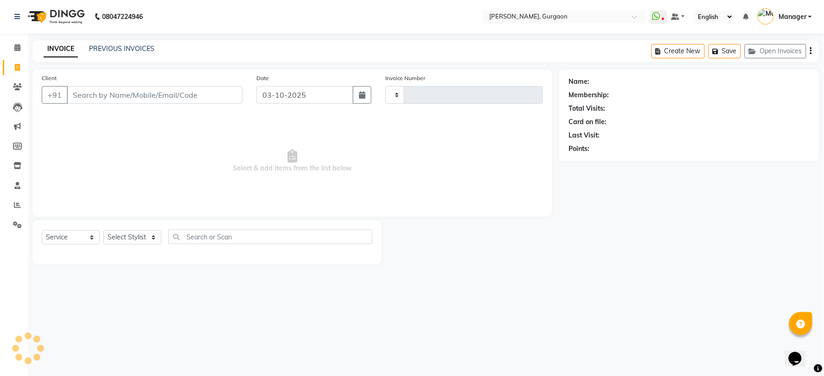
click at [97, 98] on input "Client" at bounding box center [155, 95] width 176 height 18
type input "3339"
select select "3880"
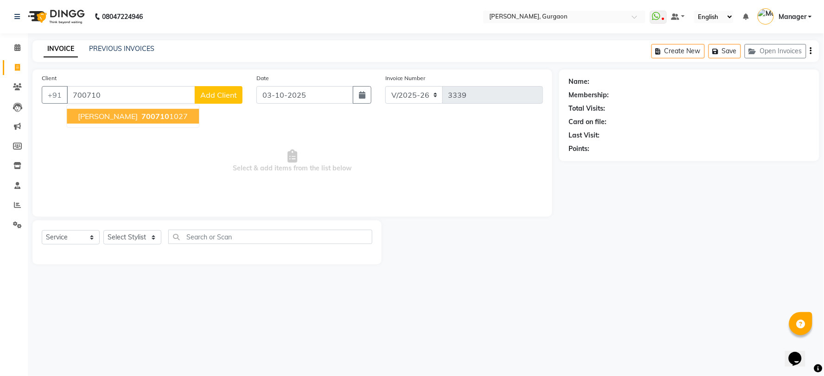
click at [97, 114] on span "Mayank" at bounding box center [108, 116] width 60 height 9
type input "7007101027"
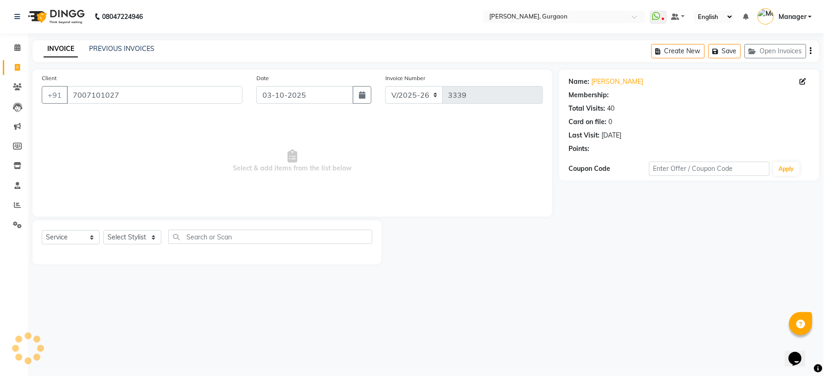
select select "1: Object"
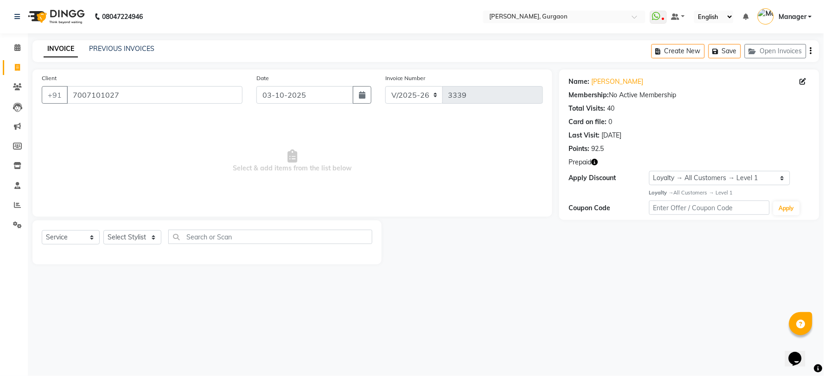
click at [815, 10] on ul "WhatsApp Status ✕ Status: Disconnected Most Recent Message: 03-10-2025 04:55 PM…" at bounding box center [733, 16] width 166 height 15
click at [594, 164] on icon "button" at bounding box center [594, 162] width 6 height 6
click at [127, 239] on select "Select Stylist [PERSON_NAME] Nail ARTIST [PERSON_NAME] Makeup Manager [PERSON_N…" at bounding box center [132, 237] width 58 height 14
select select "78042"
click at [103, 231] on select "Select Stylist [PERSON_NAME] Nail ARTIST [PERSON_NAME] Makeup Manager [PERSON_N…" at bounding box center [132, 237] width 58 height 14
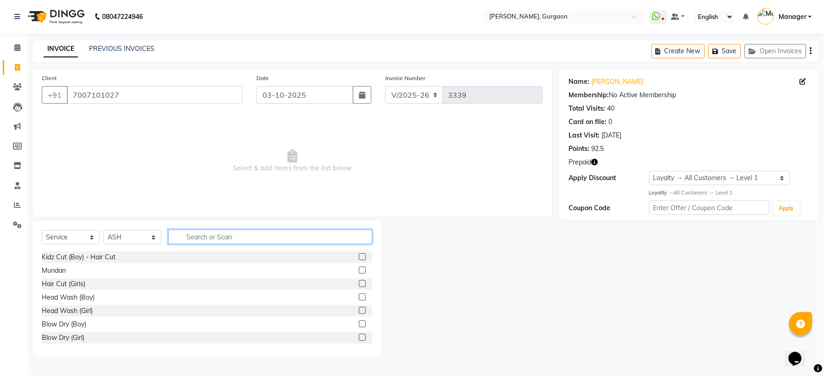
click at [191, 233] on input "text" at bounding box center [270, 237] width 204 height 14
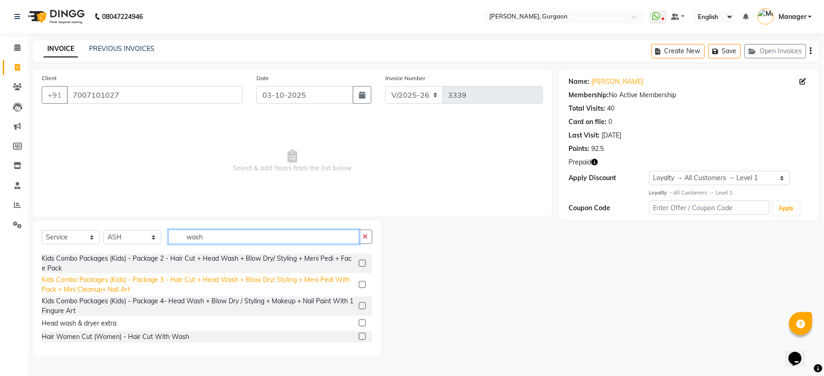
scroll to position [103, 0]
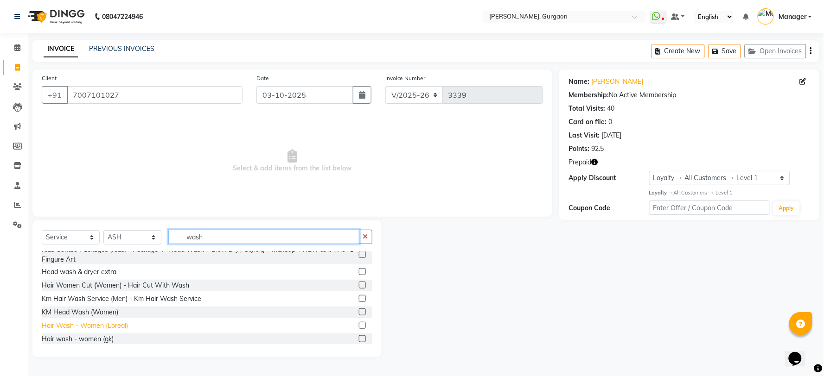
type input "wash"
click at [99, 326] on div "Hair Wash - Women (Loreal)" at bounding box center [85, 326] width 86 height 10
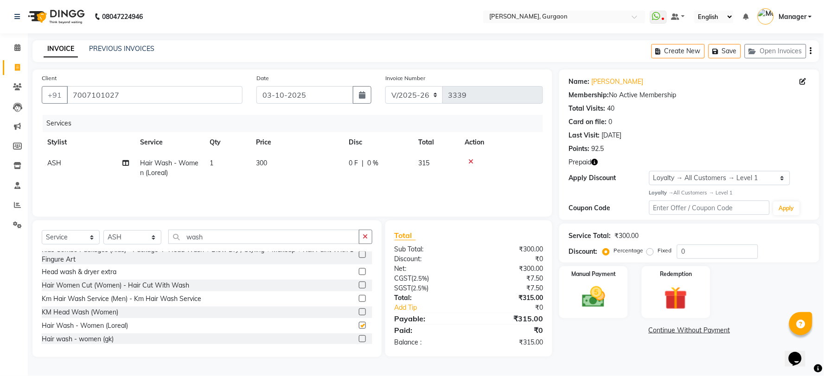
checkbox input "false"
click at [110, 234] on select "Select Stylist [PERSON_NAME] Nail ARTIST [PERSON_NAME] Makeup Manager [PERSON_N…" at bounding box center [132, 237] width 58 height 14
select select "24605"
click at [103, 231] on select "Select Stylist [PERSON_NAME] Nail ARTIST [PERSON_NAME] Makeup Manager [PERSON_N…" at bounding box center [132, 237] width 58 height 14
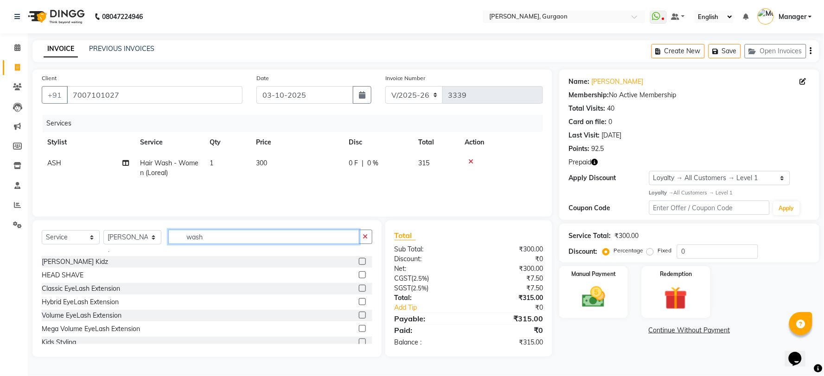
click at [216, 241] on input "wash" at bounding box center [263, 237] width 191 height 14
type input "w"
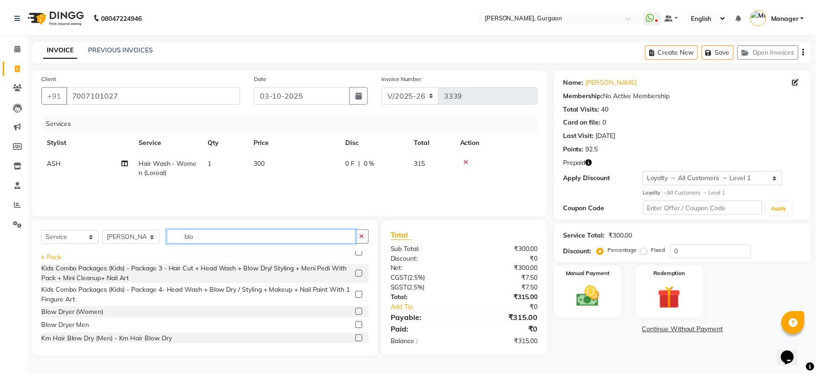
scroll to position [52, 0]
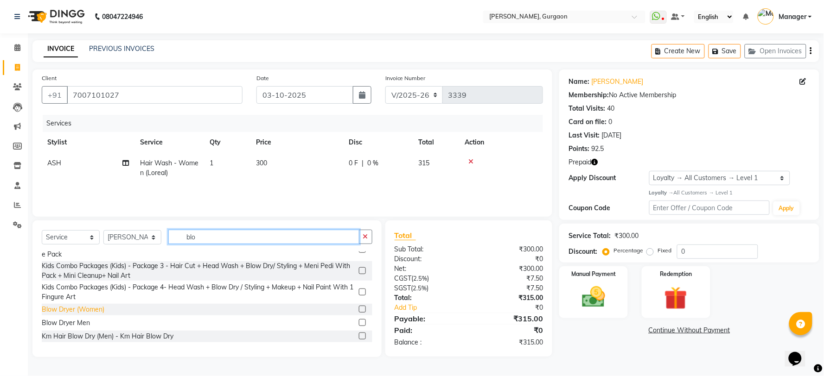
type input "blo"
click at [93, 307] on div "Blow Dryer (Women)" at bounding box center [73, 310] width 63 height 10
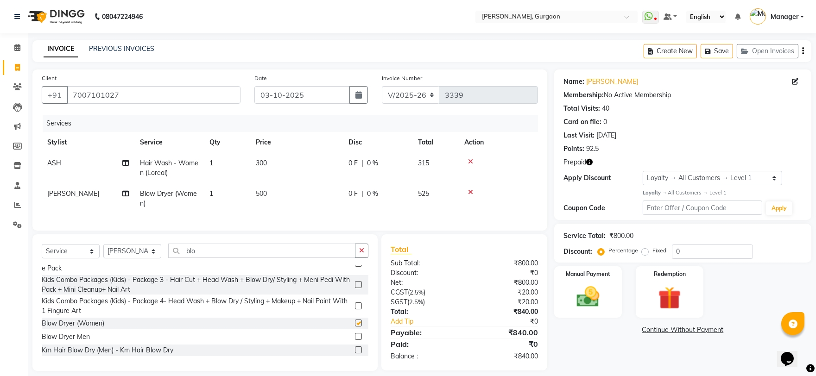
checkbox input "false"
drag, startPoint x: 410, startPoint y: 93, endPoint x: 413, endPoint y: 97, distance: 5.0
click at [410, 93] on select "R/2025-26 V/2025 V/2025-26" at bounding box center [411, 95] width 58 height 18
select select "5073"
click at [382, 86] on select "R/2025-26 V/2025 V/2025-26" at bounding box center [411, 95] width 58 height 18
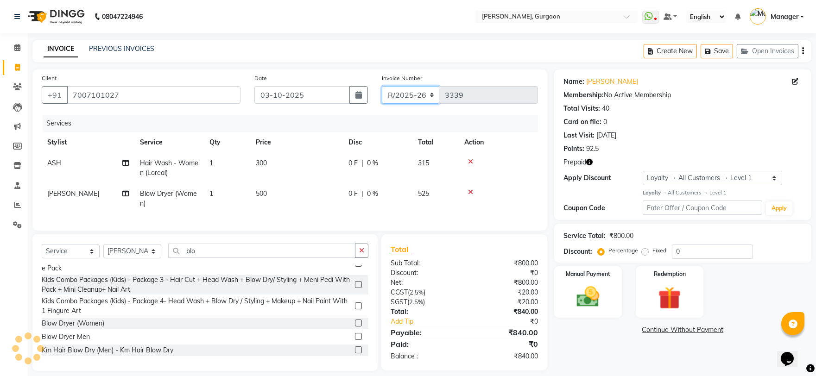
type input "1798"
click at [660, 175] on select "Select Loyalty → All Customers → Level 1" at bounding box center [713, 178] width 140 height 14
select select "0:"
click at [643, 171] on select "Select Loyalty → All Customers → Level 1" at bounding box center [713, 178] width 140 height 14
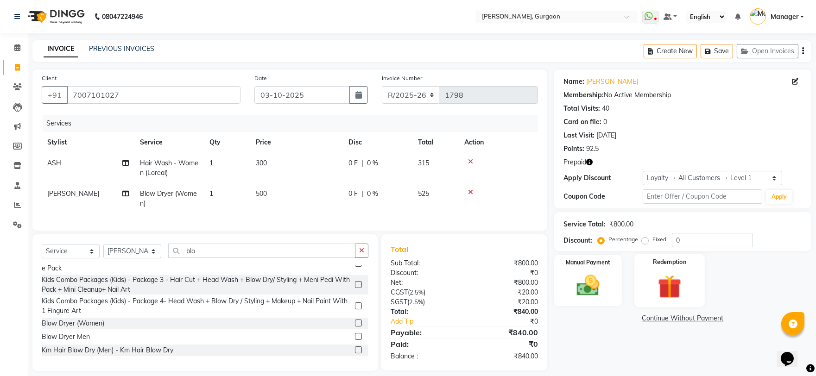
click at [678, 279] on img at bounding box center [670, 286] width 38 height 29
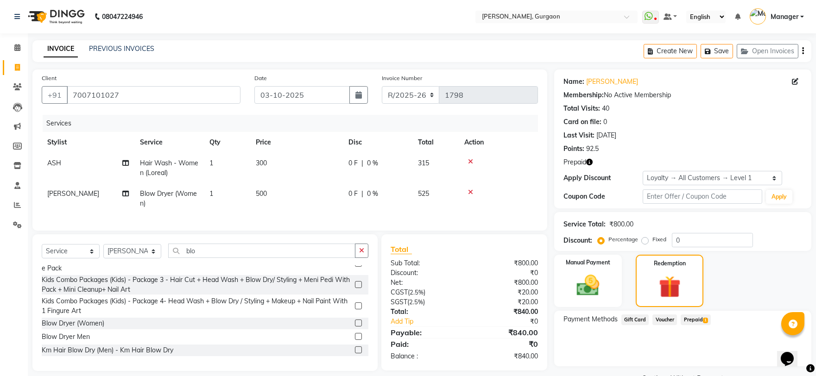
click at [688, 317] on span "Prepaid 1" at bounding box center [696, 320] width 30 height 11
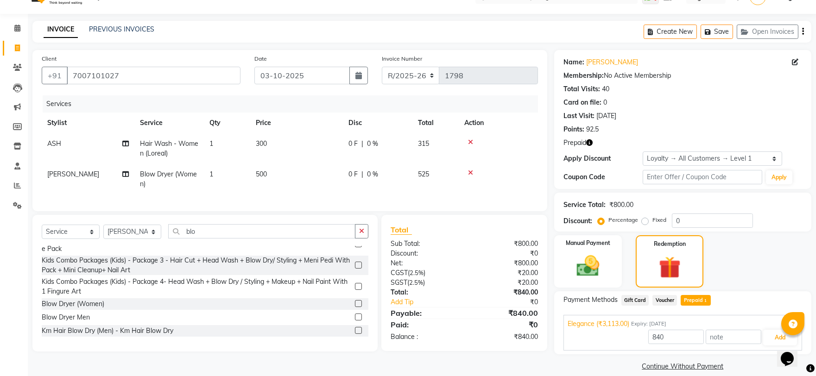
scroll to position [30, 0]
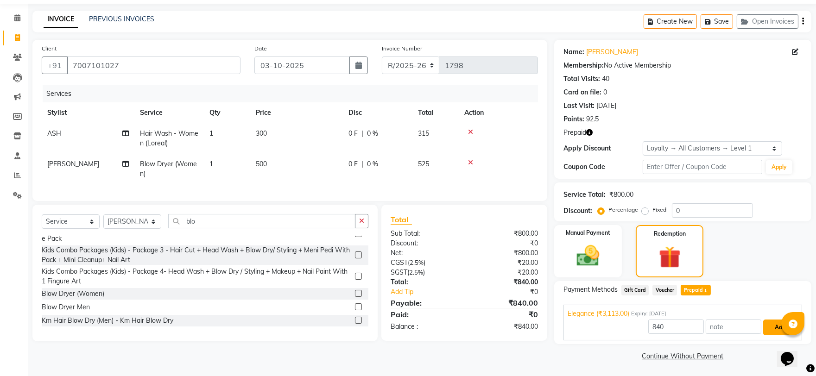
click at [780, 326] on button "Add" at bounding box center [780, 328] width 34 height 16
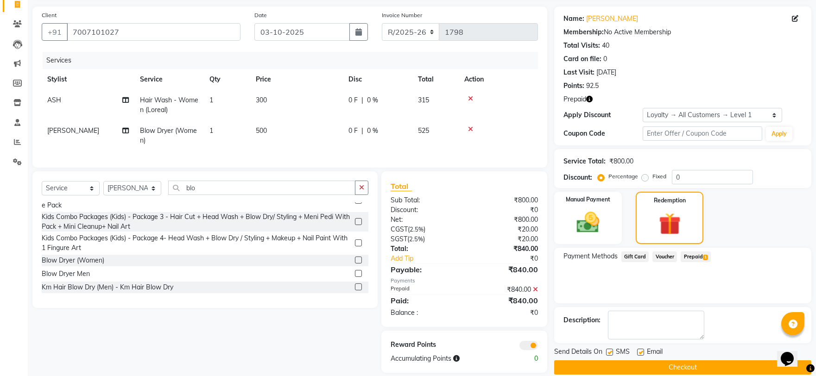
scroll to position [81, 0]
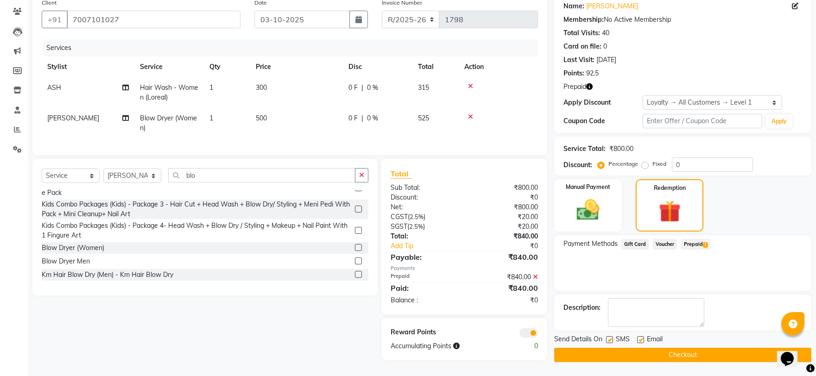
click at [660, 349] on button "Checkout" at bounding box center [682, 355] width 257 height 14
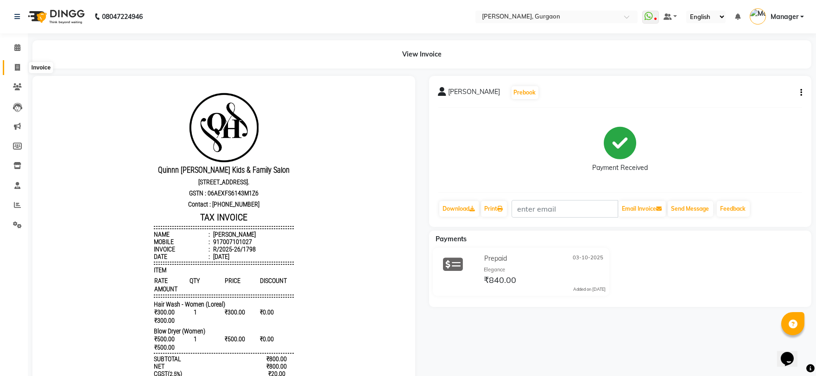
click at [11, 66] on span at bounding box center [17, 68] width 16 height 11
select select "3880"
select select "service"
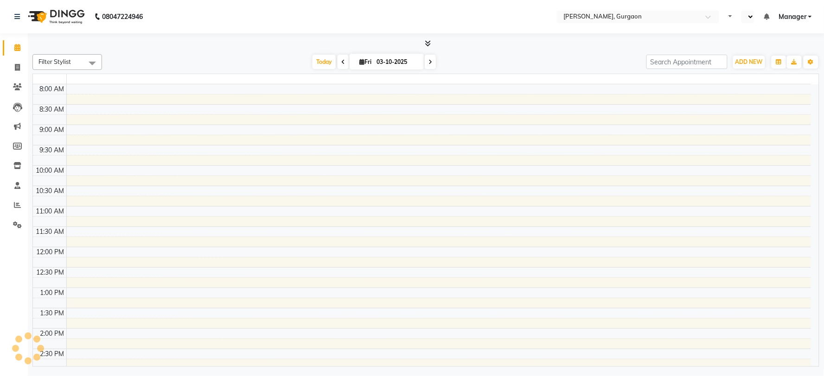
select select "en"
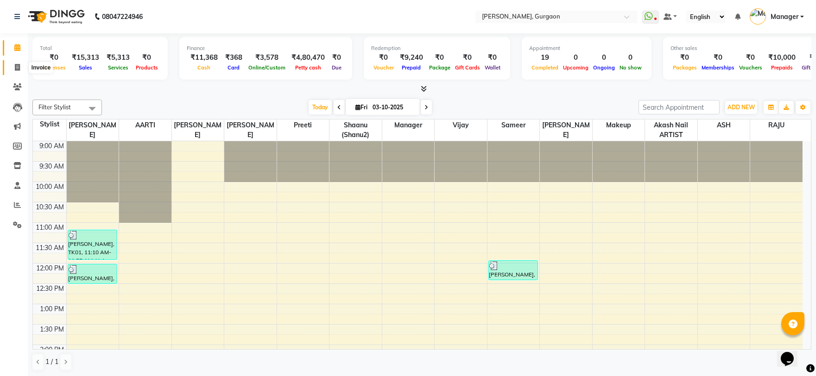
click at [19, 64] on icon at bounding box center [17, 67] width 5 height 7
select select "service"
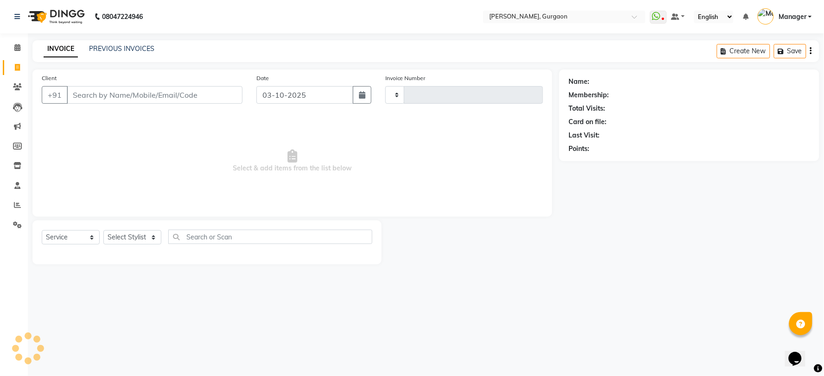
type input "3339"
select select "3880"
click at [18, 205] on icon at bounding box center [17, 205] width 7 height 7
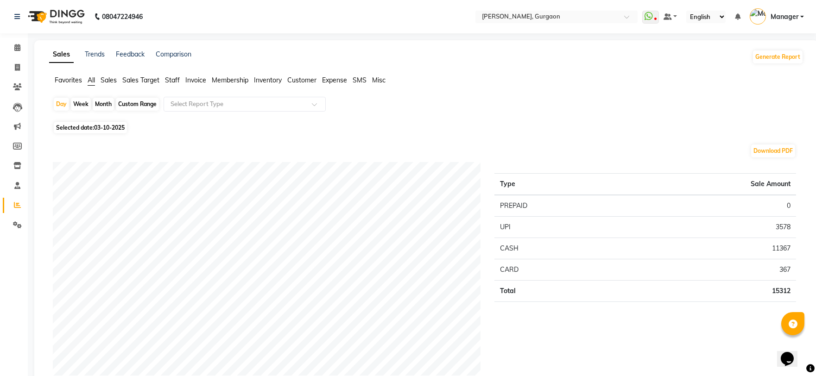
click at [170, 79] on span "Staff" at bounding box center [172, 80] width 15 height 8
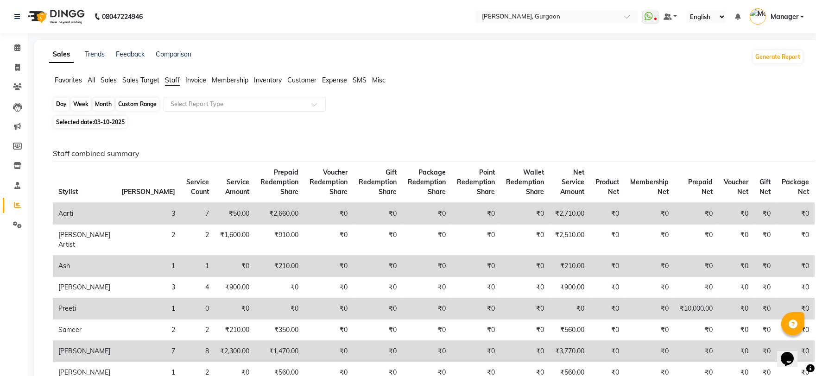
click at [59, 103] on div "Day" at bounding box center [61, 104] width 15 height 13
select select "10"
select select "2025"
click at [65, 108] on div "Day" at bounding box center [61, 104] width 15 height 13
select select "10"
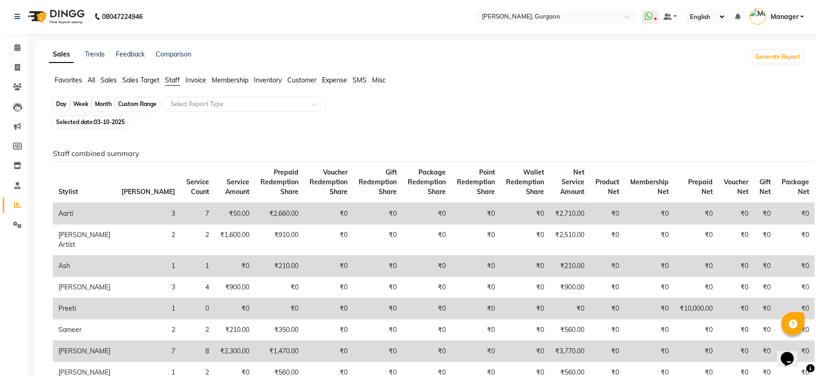
select select "2025"
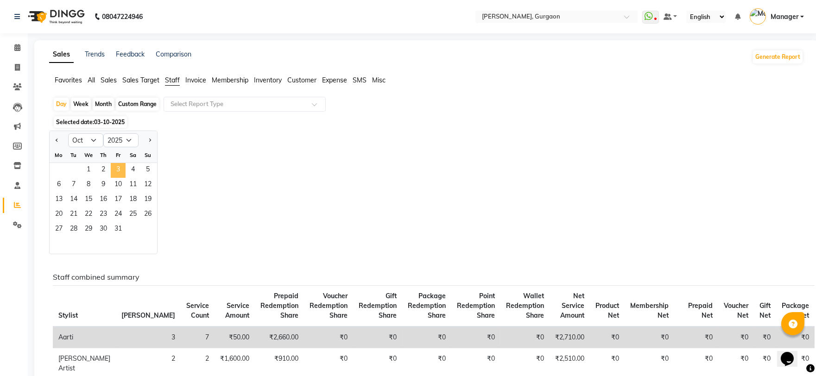
click at [122, 172] on span "3" at bounding box center [118, 170] width 15 height 15
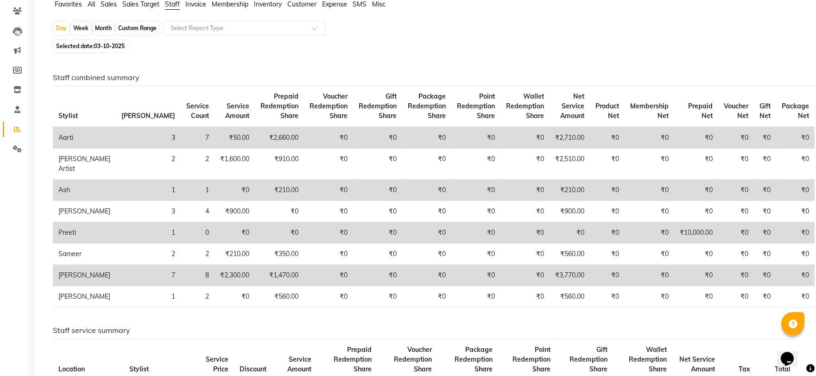
scroll to position [51, 0]
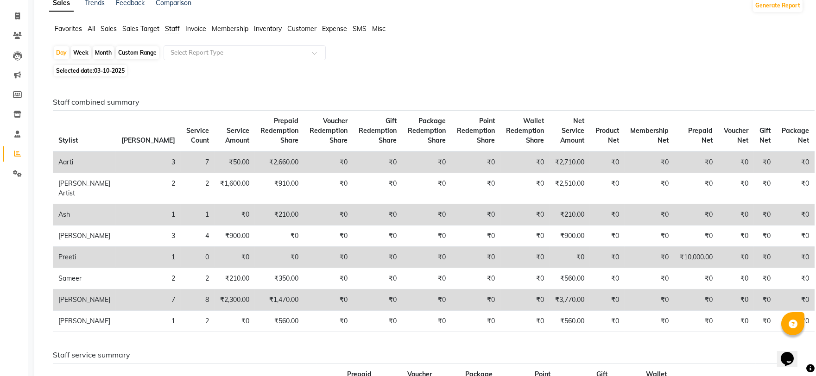
click at [171, 26] on span "Staff" at bounding box center [172, 29] width 15 height 8
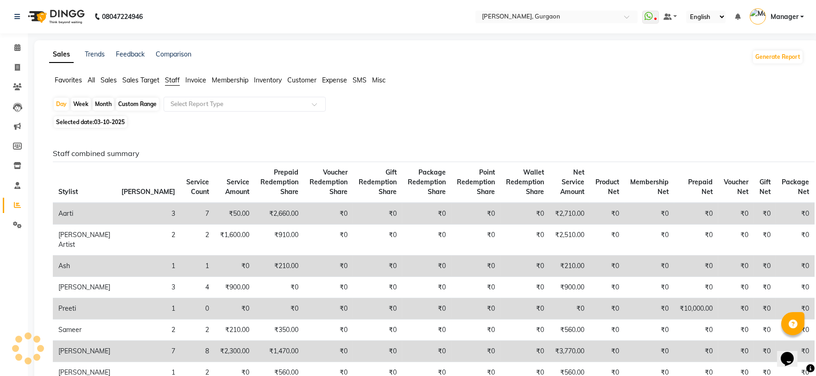
click at [105, 99] on div "Month" at bounding box center [103, 104] width 21 height 13
select select "10"
select select "2025"
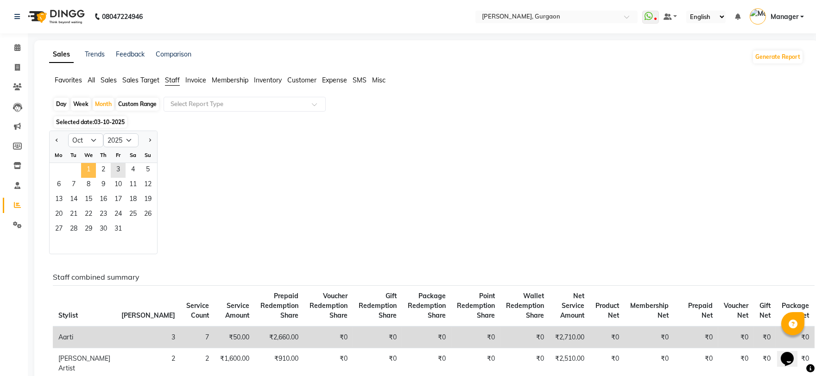
click at [88, 168] on span "1" at bounding box center [88, 170] width 15 height 15
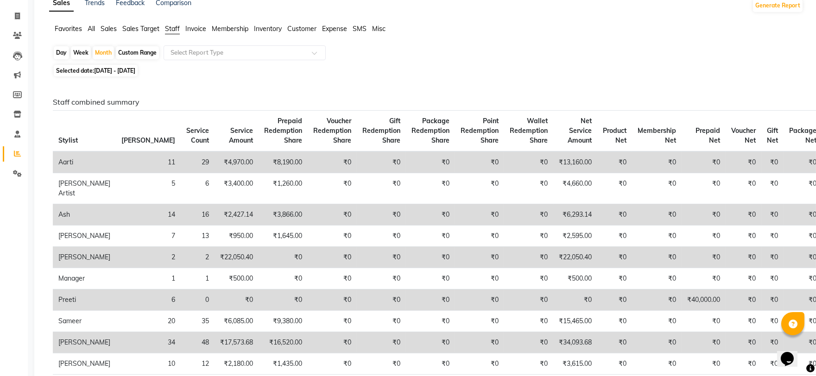
scroll to position [103, 0]
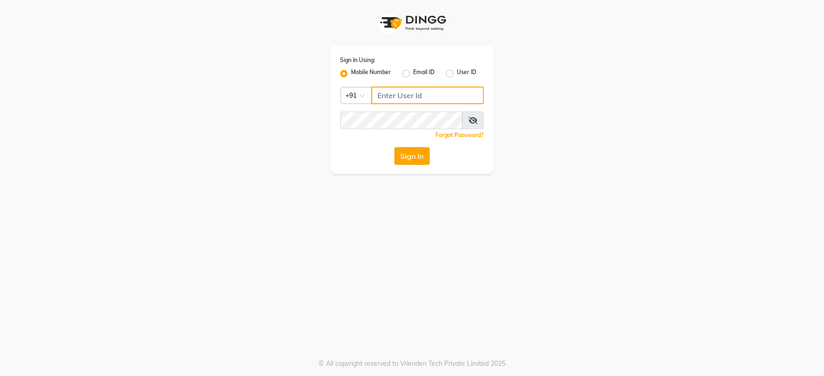
type input "8800131400"
click at [414, 152] on button "Sign In" at bounding box center [411, 156] width 35 height 18
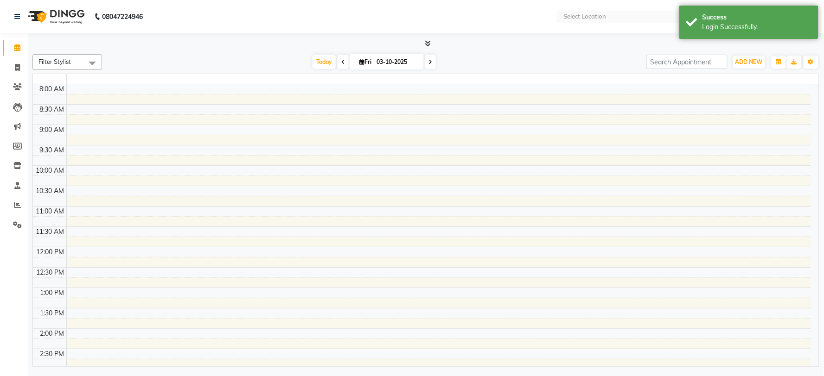
select select "en"
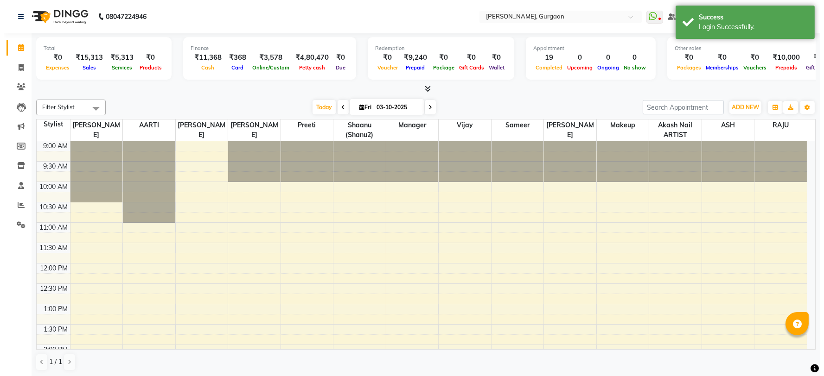
scroll to position [348, 0]
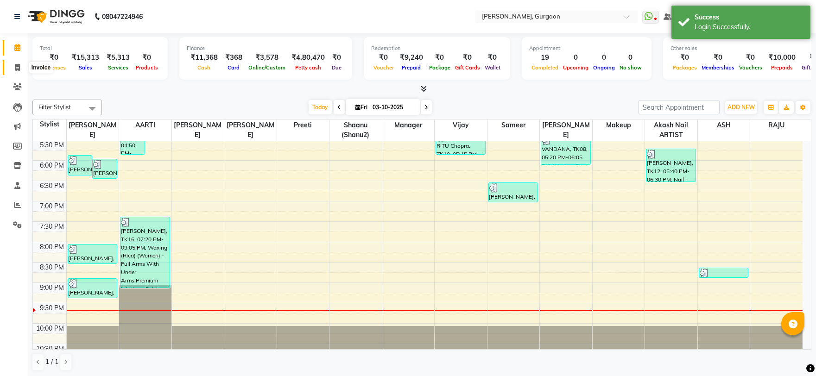
click at [17, 65] on icon at bounding box center [17, 67] width 5 height 7
select select "3880"
select select "service"
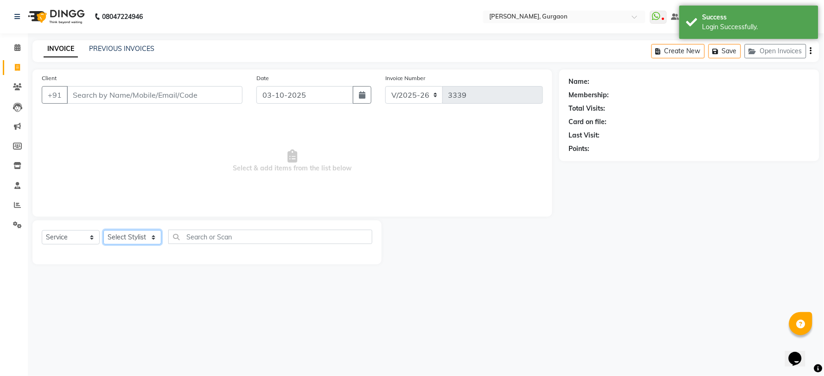
click at [119, 238] on select "Select Stylist [PERSON_NAME] Nail ARTIST [PERSON_NAME] Makeup Manager [PERSON_N…" at bounding box center [132, 237] width 58 height 14
select select "73208"
click at [103, 231] on select "Select Stylist [PERSON_NAME] Nail ARTIST [PERSON_NAME] Makeup Manager [PERSON_N…" at bounding box center [132, 237] width 58 height 14
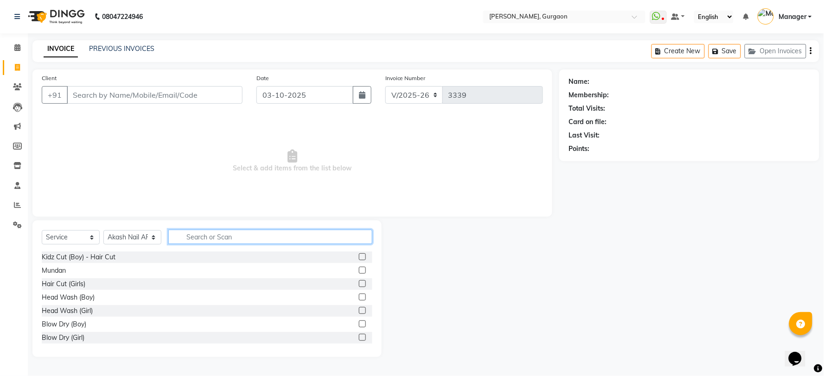
click at [194, 235] on input "text" at bounding box center [270, 237] width 204 height 14
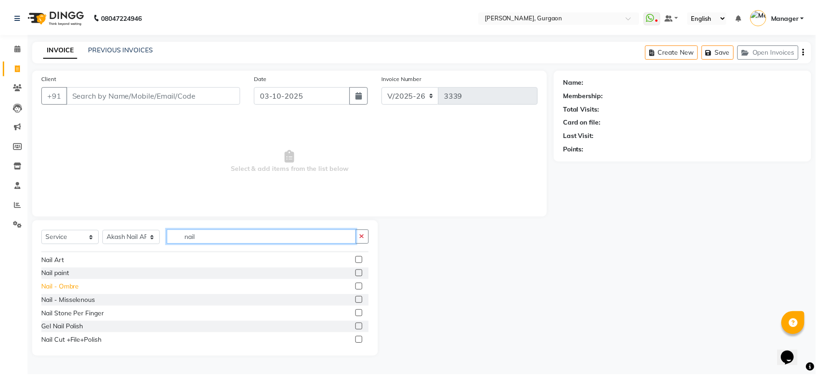
scroll to position [205, 0]
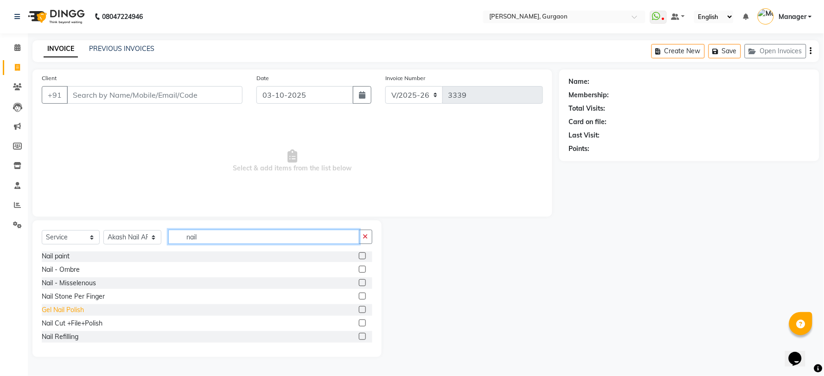
type input "nail"
click at [58, 308] on div "Gel Nail Polish" at bounding box center [63, 310] width 42 height 10
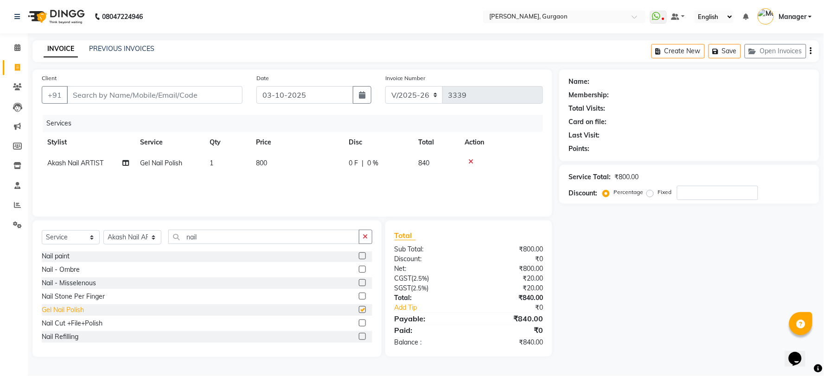
checkbox input "false"
click at [267, 163] on span "800" at bounding box center [261, 163] width 11 height 8
select select "73208"
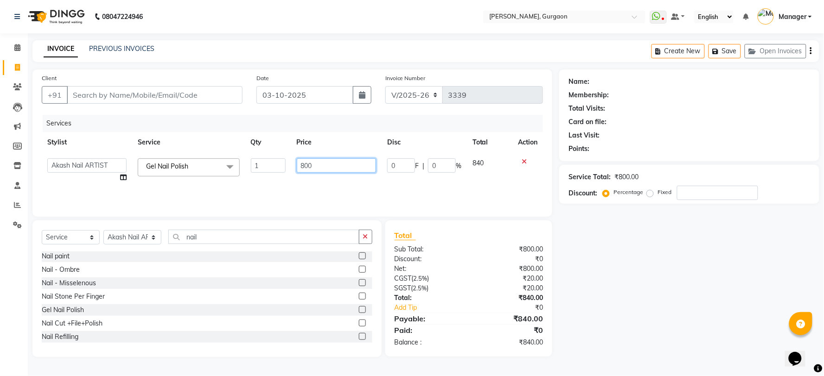
click at [320, 166] on input "800" at bounding box center [336, 166] width 79 height 14
type input "8"
type input "1100"
click at [668, 314] on div "Name: Membership: Total Visits: Card on file: Last Visit: Points: Service Total…" at bounding box center [692, 214] width 267 height 288
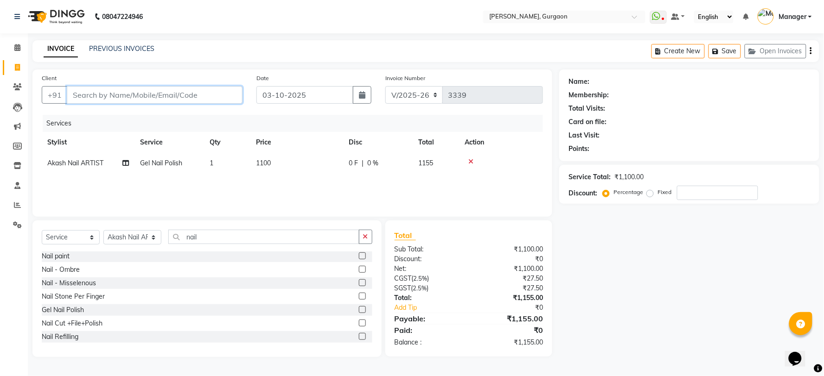
click at [97, 95] on input "Client" at bounding box center [155, 95] width 176 height 18
type input "j"
type input "0"
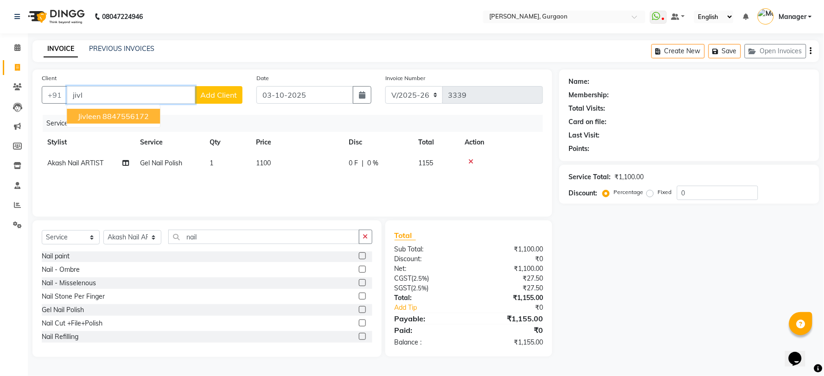
click at [104, 116] on ngb-highlight "8847556172" at bounding box center [125, 116] width 46 height 9
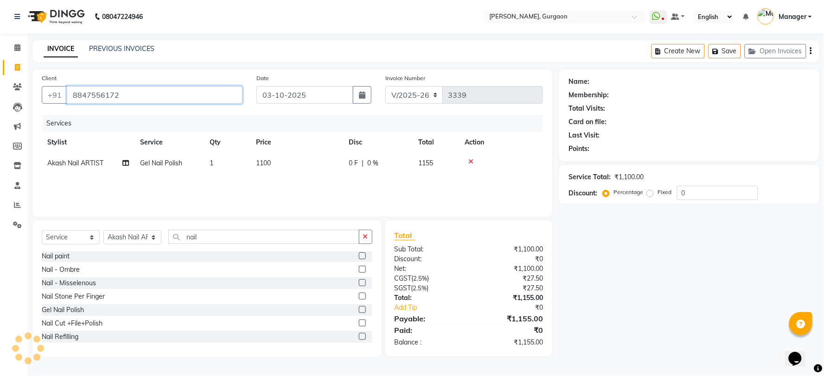
type input "8847556172"
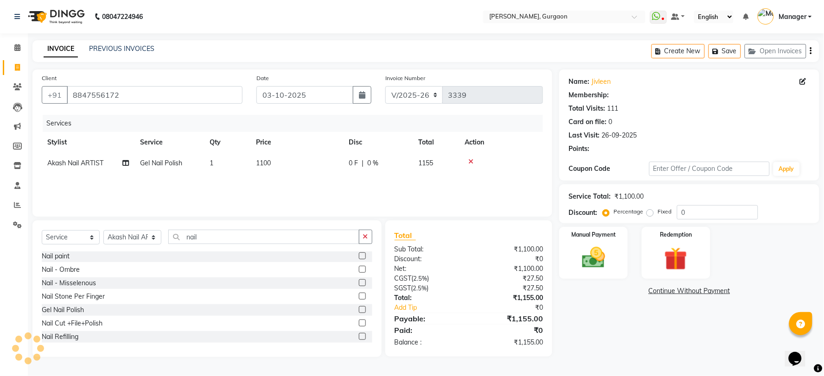
select select "1: Object"
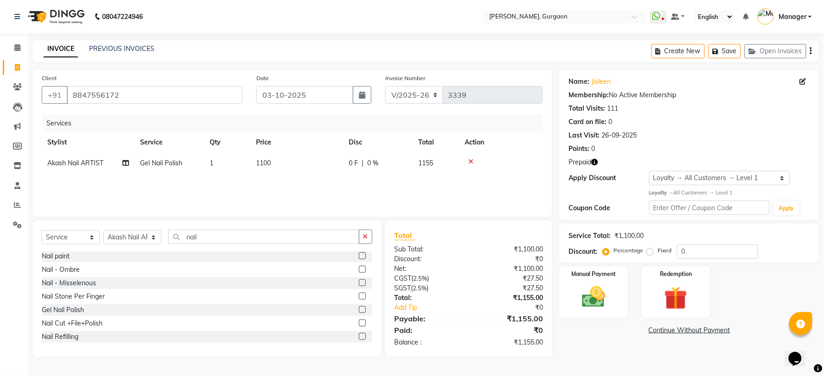
click at [597, 163] on icon "button" at bounding box center [594, 162] width 6 height 6
click at [695, 159] on div "Prepaid" at bounding box center [688, 163] width 241 height 10
click at [597, 300] on img at bounding box center [593, 298] width 39 height 28
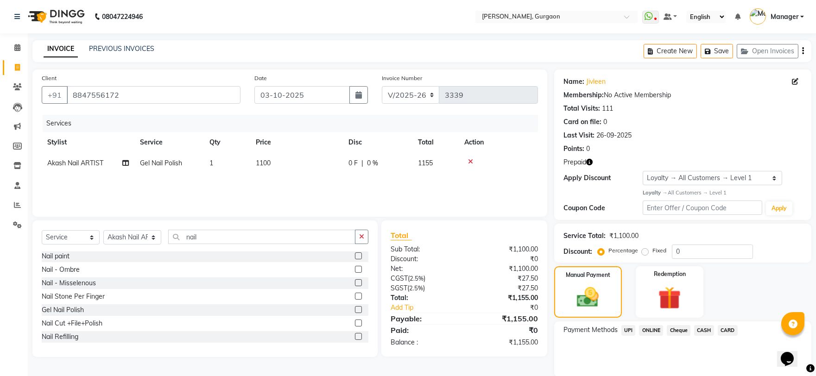
click at [702, 331] on span "CASH" at bounding box center [704, 330] width 20 height 11
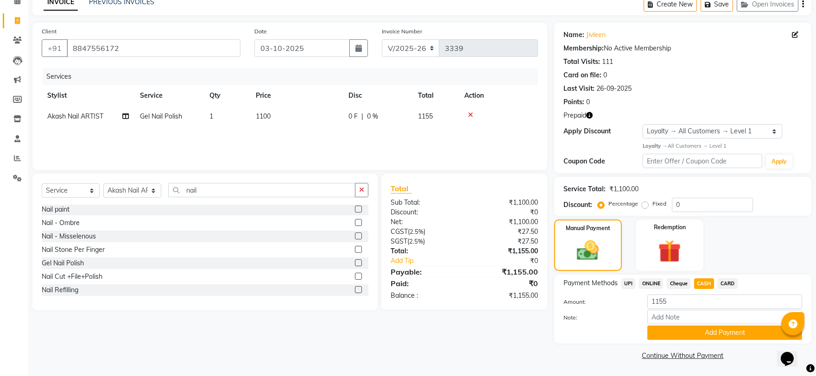
scroll to position [47, 0]
click at [702, 330] on button "Add Payment" at bounding box center [725, 332] width 155 height 14
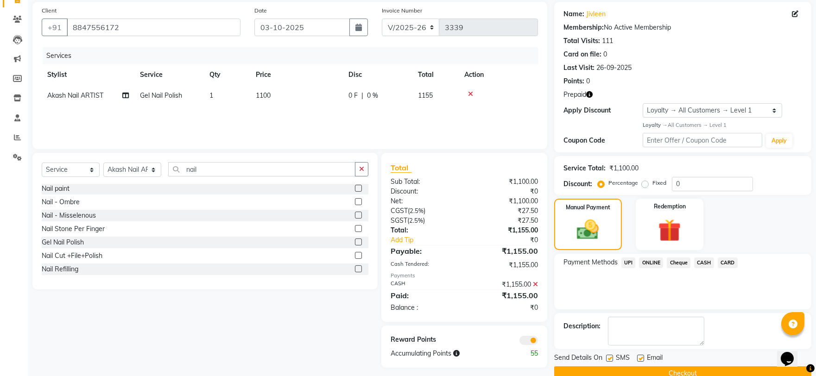
scroll to position [86, 0]
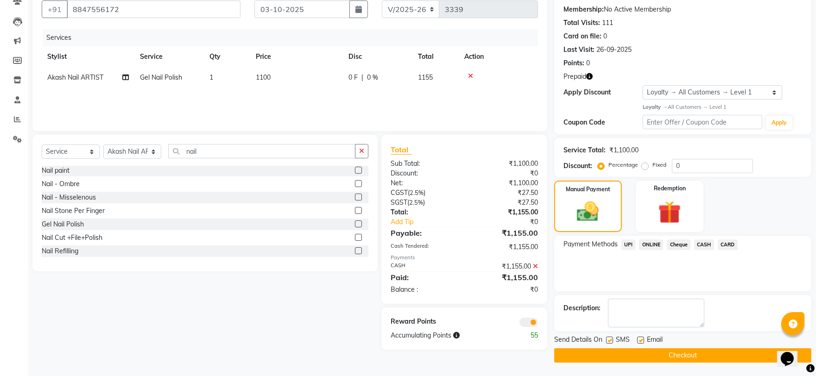
click at [671, 352] on button "Checkout" at bounding box center [682, 356] width 257 height 14
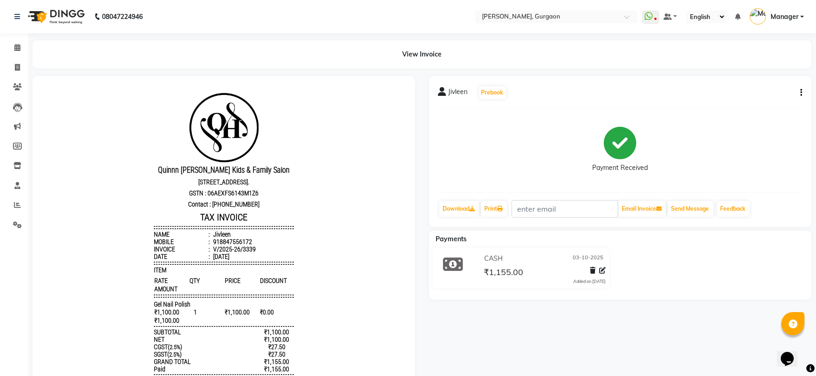
click at [688, 121] on div "Payment Received" at bounding box center [620, 150] width 364 height 70
click at [802, 93] on icon "button" at bounding box center [801, 93] width 2 height 0
click at [721, 99] on div "Edit Invoice" at bounding box center [739, 105] width 95 height 12
select select "service"
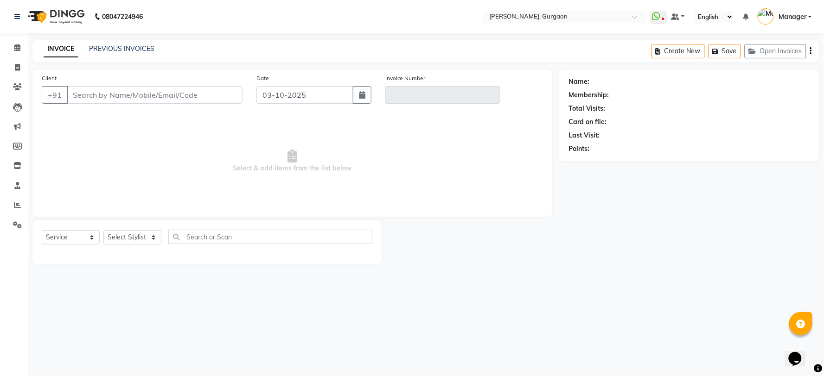
type input "8847556172"
type input "V/2025-26/3339"
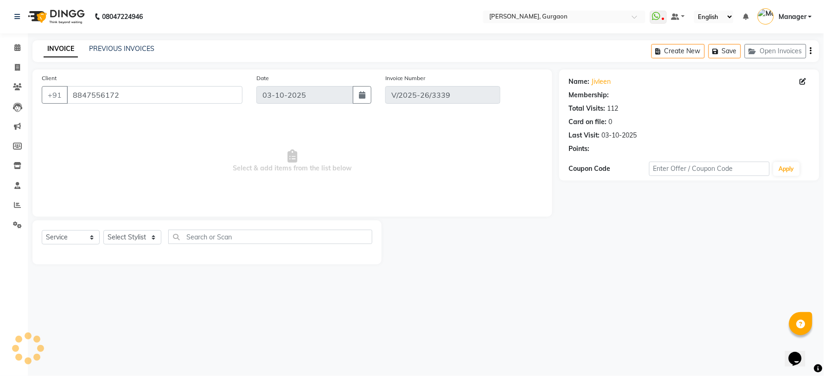
select select "1: Object"
select select "select"
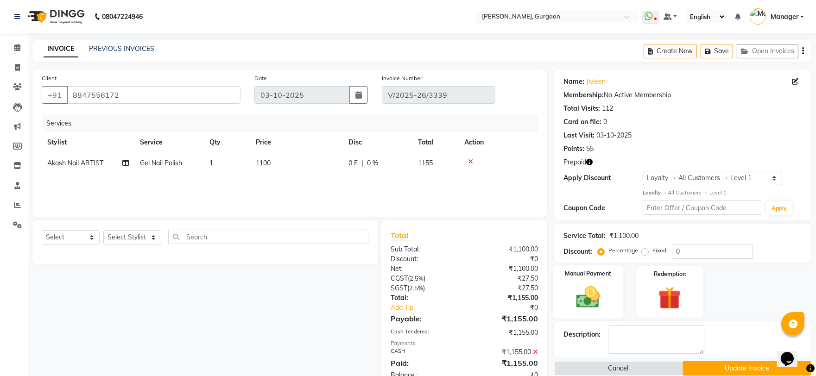
click at [596, 303] on img at bounding box center [588, 297] width 38 height 27
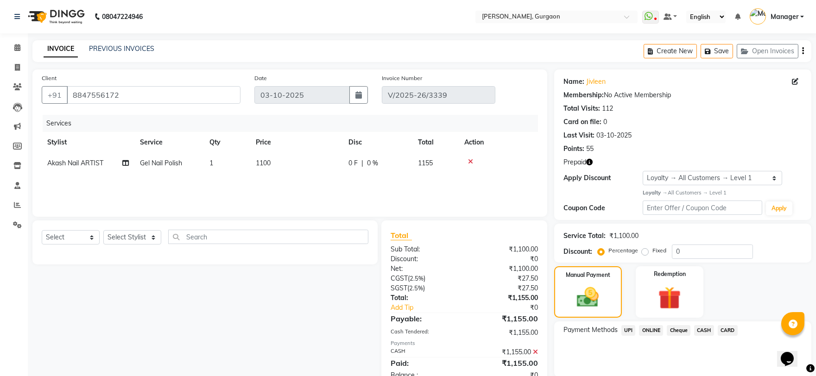
click at [627, 330] on span "UPI" at bounding box center [629, 330] width 14 height 11
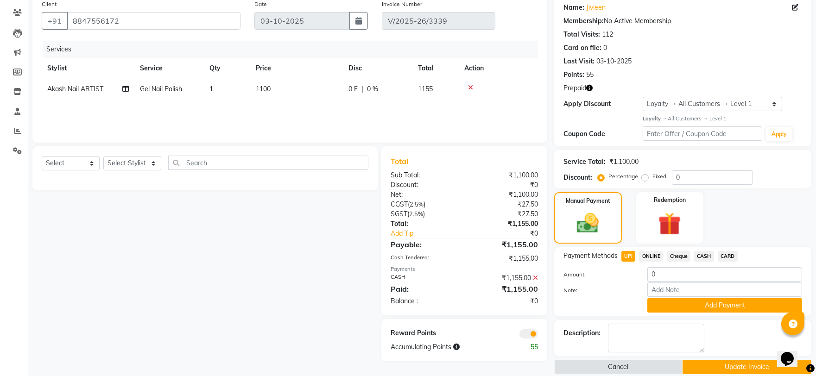
scroll to position [86, 0]
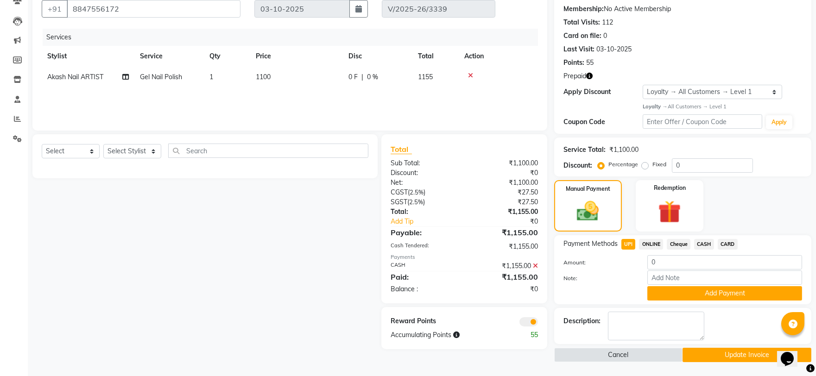
click at [535, 266] on icon at bounding box center [535, 266] width 5 height 6
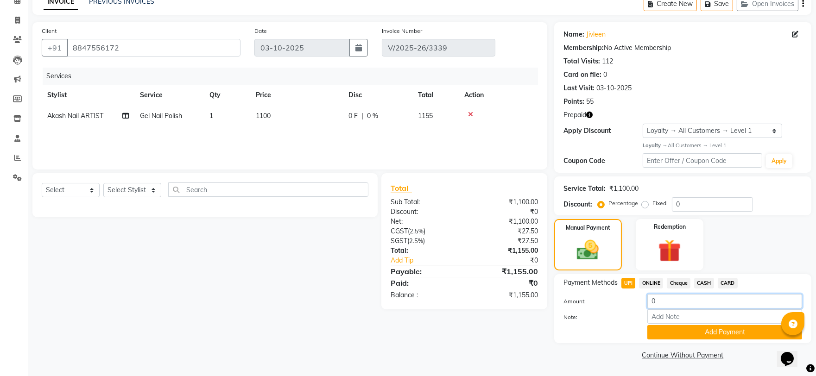
click at [665, 303] on input "0" at bounding box center [725, 301] width 155 height 14
click at [576, 247] on img at bounding box center [588, 250] width 37 height 26
click at [673, 263] on img at bounding box center [670, 250] width 38 height 29
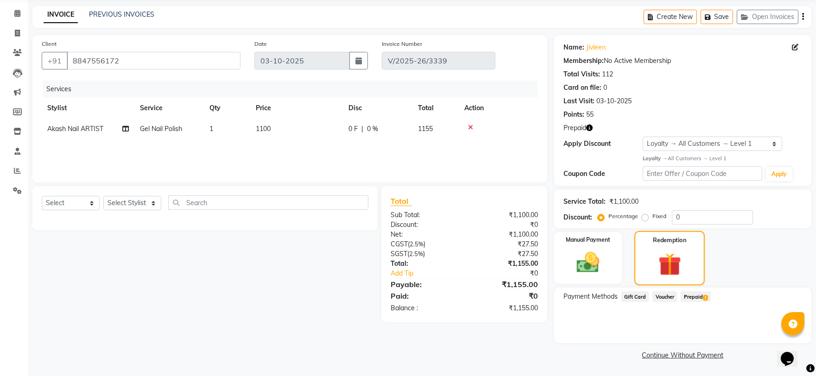
scroll to position [34, 0]
click at [610, 255] on div "Manual Payment" at bounding box center [588, 259] width 70 height 54
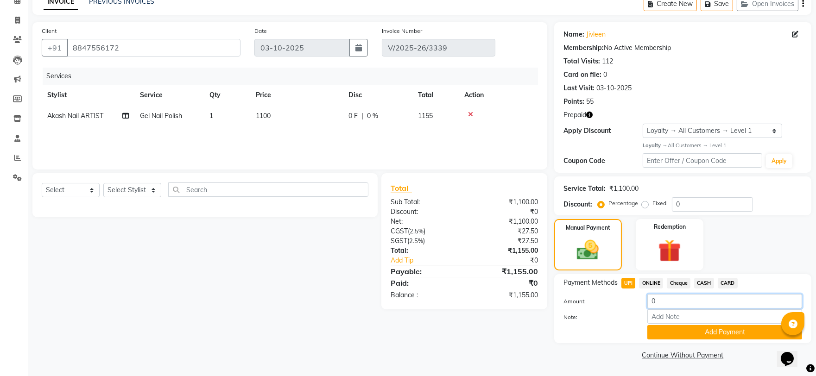
click at [663, 306] on input "0" at bounding box center [725, 301] width 155 height 14
click at [664, 303] on input "0" at bounding box center [725, 301] width 155 height 14
click at [680, 304] on input "01155" at bounding box center [725, 301] width 155 height 14
type input "0"
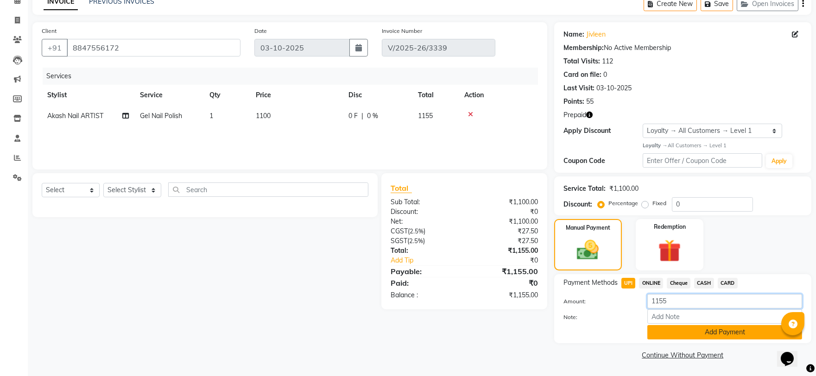
type input "1155"
click at [728, 331] on button "Add Payment" at bounding box center [725, 332] width 155 height 14
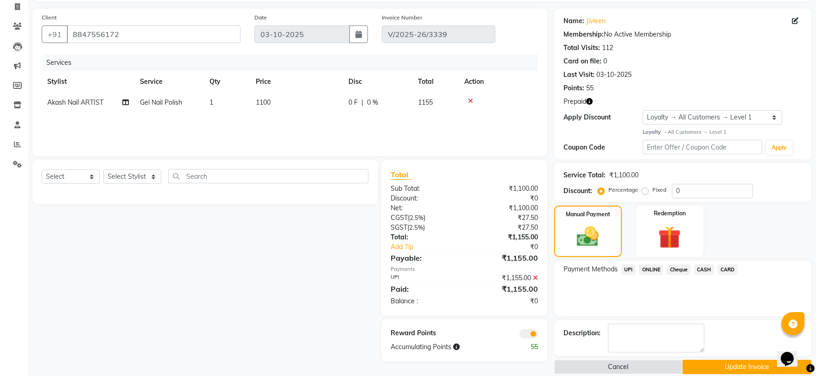
scroll to position [72, 0]
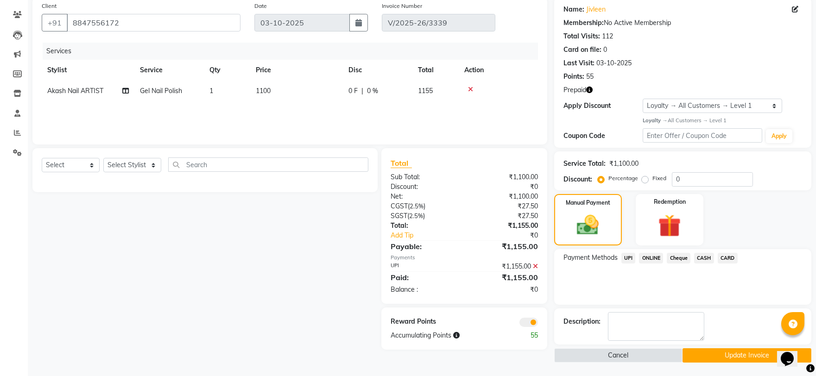
click at [725, 357] on button "Update Invoice" at bounding box center [747, 356] width 129 height 14
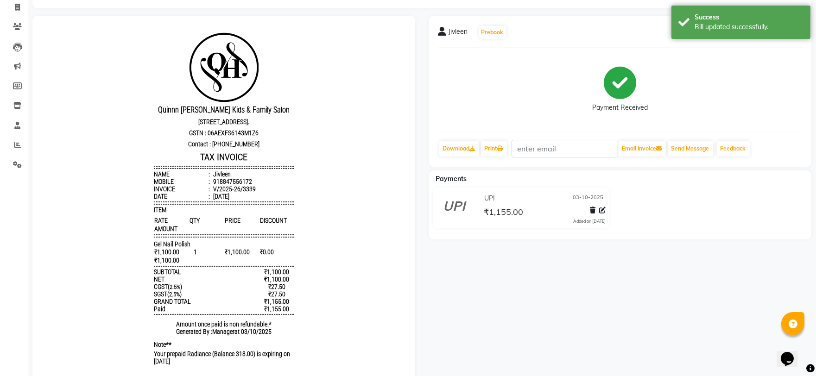
scroll to position [42, 0]
